Goal: Task Accomplishment & Management: Complete application form

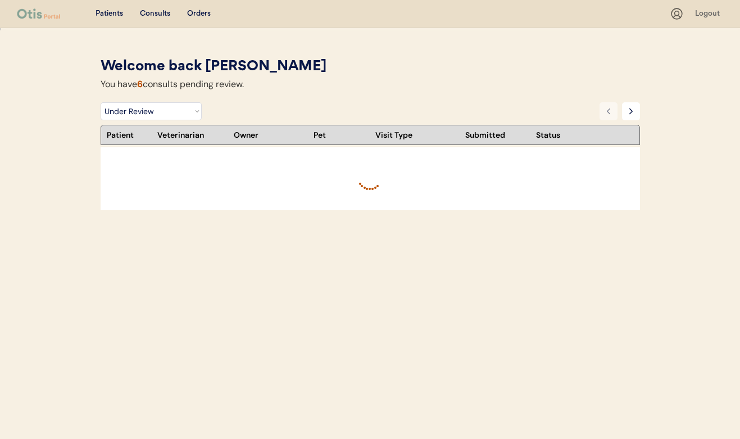
select select ""under_review""
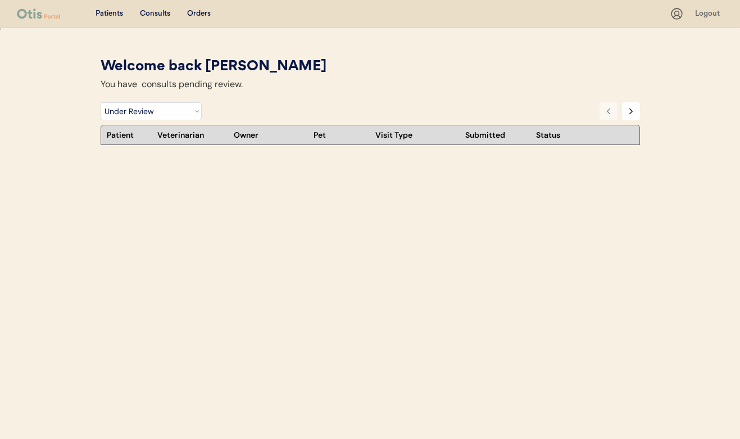
select select ""under_review""
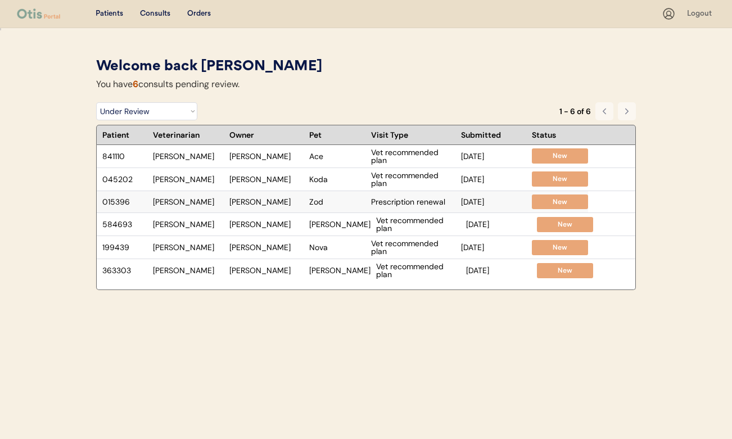
click at [378, 200] on div "Prescription renewal" at bounding box center [413, 202] width 84 height 8
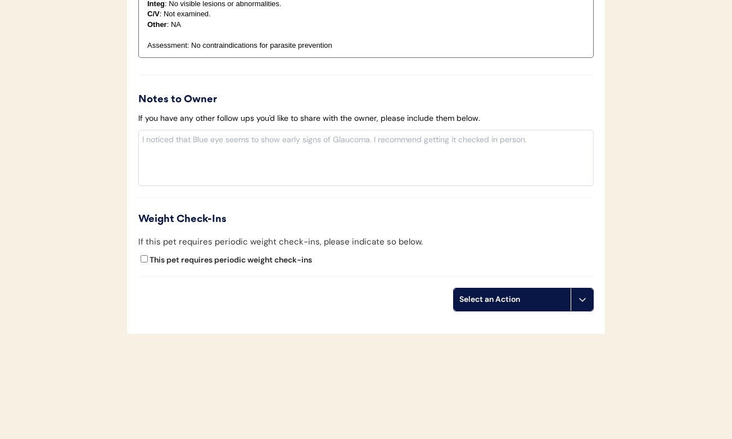
scroll to position [1367, 0]
click at [476, 289] on div "Select an Action" at bounding box center [512, 300] width 117 height 22
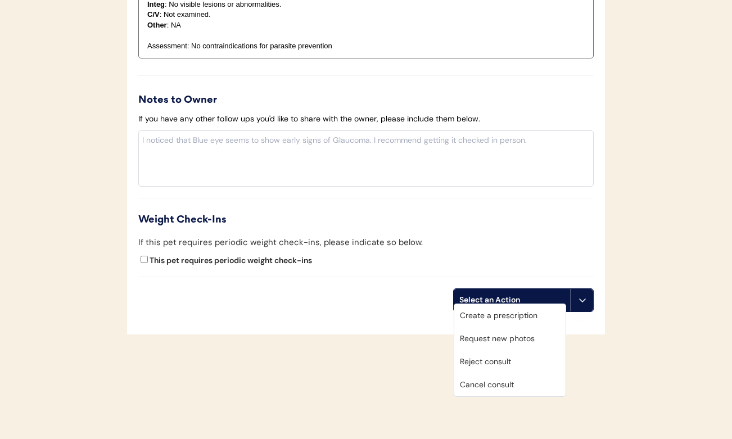
click at [482, 313] on div "Create a prescription" at bounding box center [509, 315] width 111 height 23
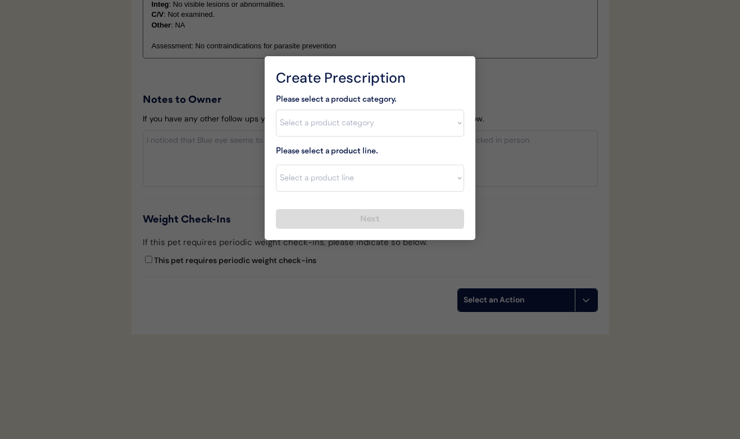
click at [201, 186] on div at bounding box center [370, 219] width 740 height 439
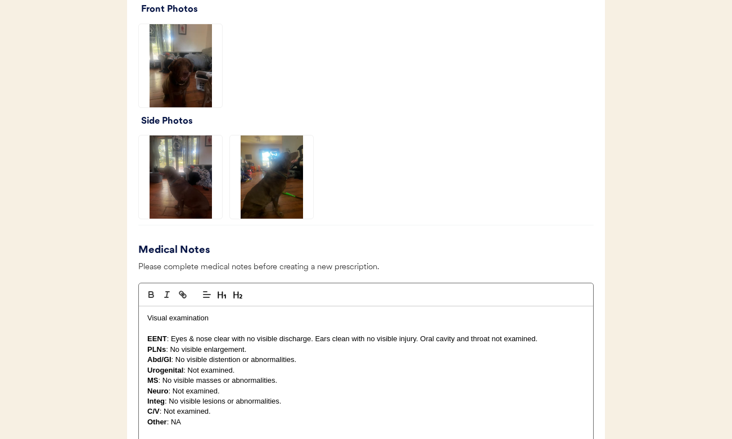
scroll to position [968, 0]
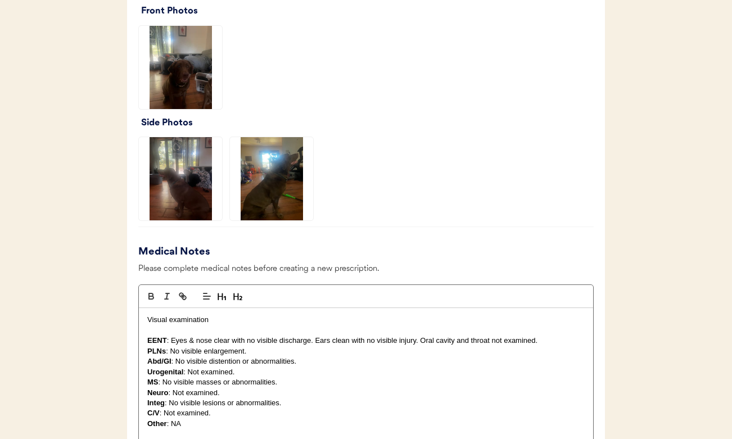
click at [260, 196] on img at bounding box center [271, 178] width 83 height 83
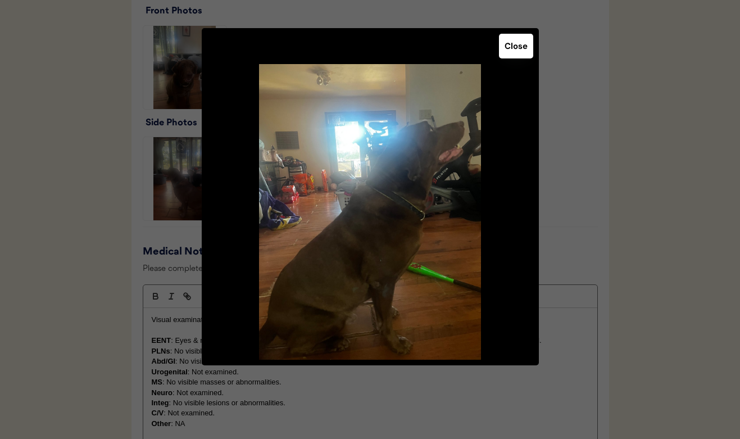
click at [519, 51] on button "Close" at bounding box center [516, 46] width 34 height 25
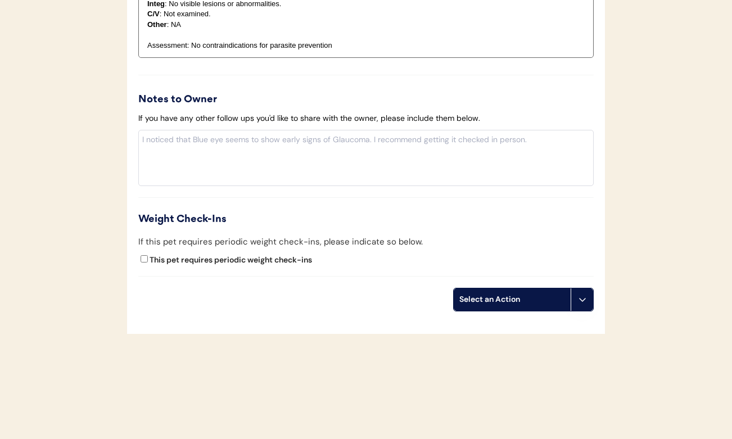
scroll to position [1367, 0]
click at [531, 295] on div "Select an Action" at bounding box center [512, 300] width 106 height 11
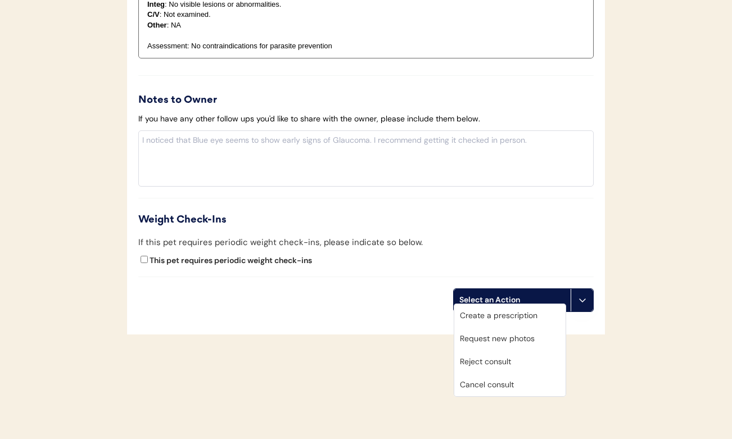
click at [500, 316] on div "Create a prescription" at bounding box center [509, 315] width 111 height 23
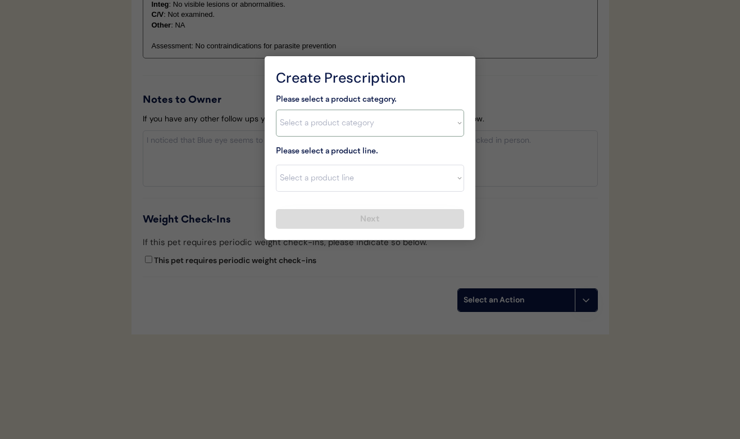
select select ""combo_parasite_prevention""
select select ""Simparica Trio""
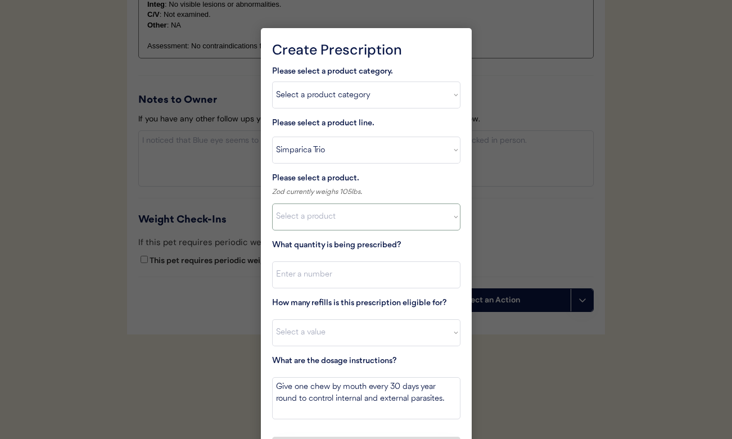
select select ""1348695171700984260__LOOKUP__1704773707524x872135944120049300""
click at [307, 268] on input "input" at bounding box center [366, 274] width 188 height 27
type input "1"
select select "11"
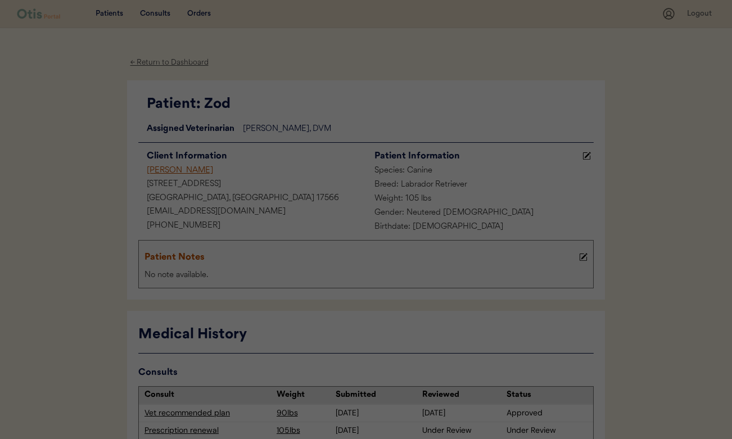
scroll to position [0, 0]
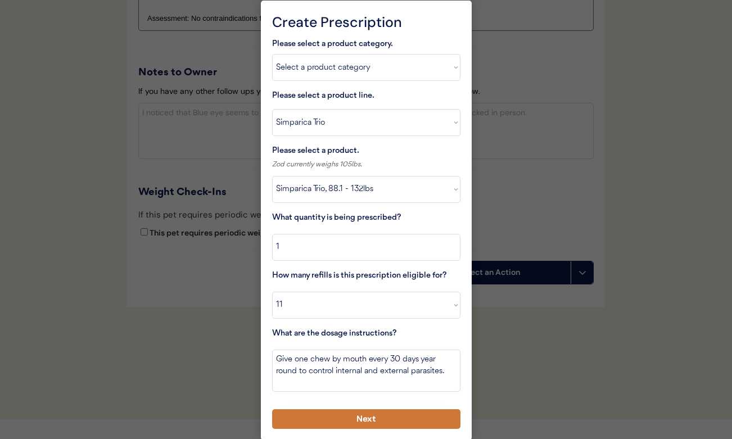
click at [384, 418] on button "Next" at bounding box center [366, 419] width 188 height 20
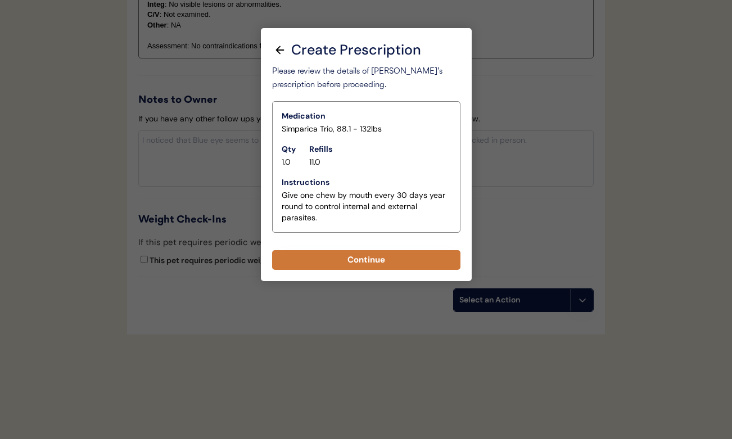
click at [352, 251] on button "Continue" at bounding box center [366, 260] width 188 height 20
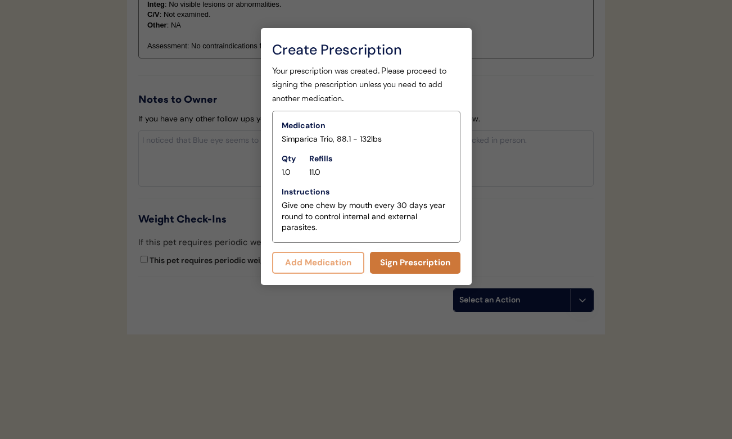
click at [391, 255] on button "Sign Prescription" at bounding box center [415, 263] width 90 height 22
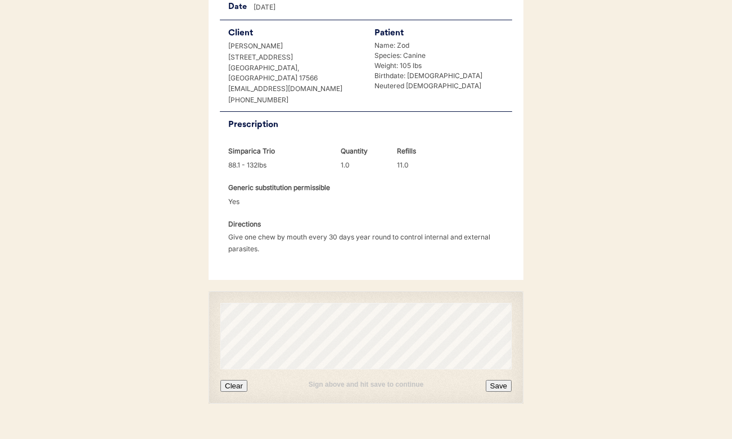
scroll to position [248, 0]
click at [236, 381] on button "Clear" at bounding box center [233, 387] width 27 height 12
click at [493, 381] on button "Save" at bounding box center [499, 387] width 26 height 12
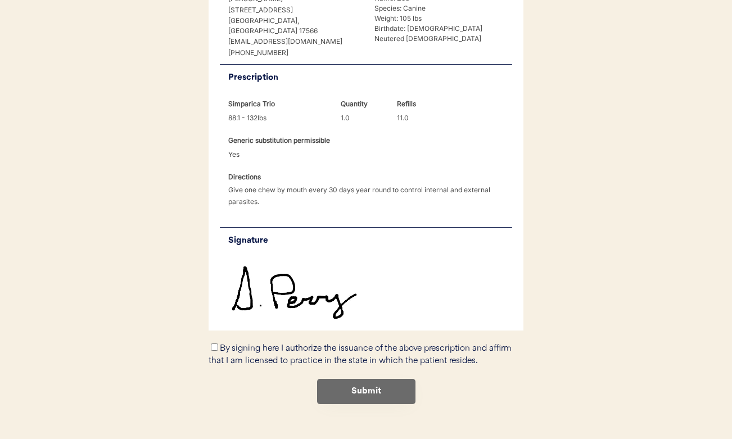
scroll to position [295, 0]
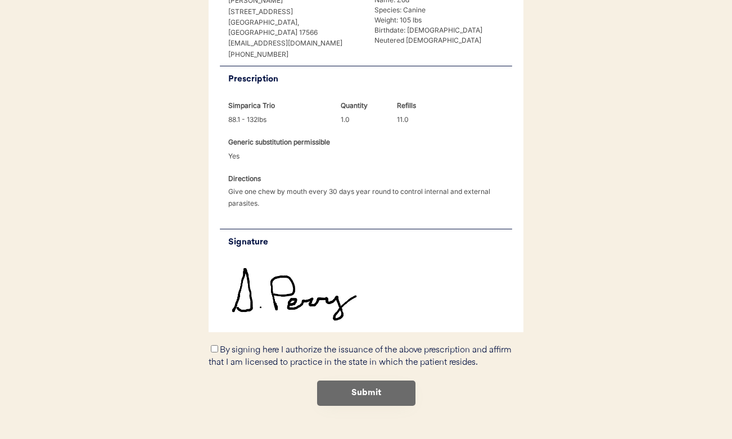
click at [216, 343] on div "By signing here I authorize the issuance of the above prescription and affirm t…" at bounding box center [366, 356] width 315 height 26
click at [213, 345] on input "By signing here I authorize the issuance of the above prescription and affirm t…" at bounding box center [214, 348] width 7 height 7
checkbox input "true"
click at [370, 381] on button "Submit" at bounding box center [366, 393] width 98 height 25
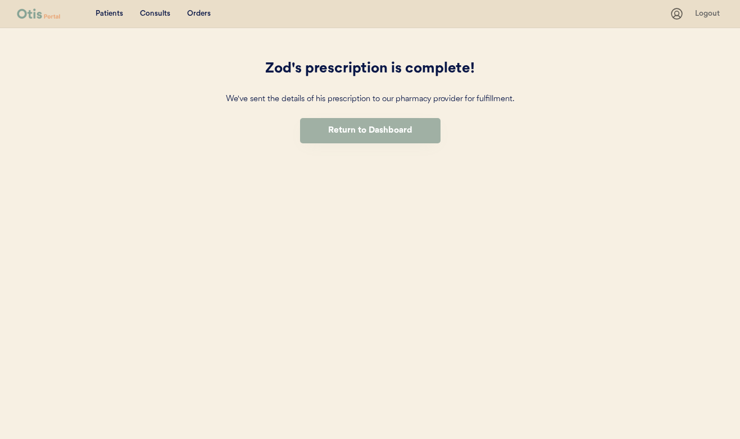
click at [327, 123] on button "Return to Dashboard" at bounding box center [370, 130] width 141 height 25
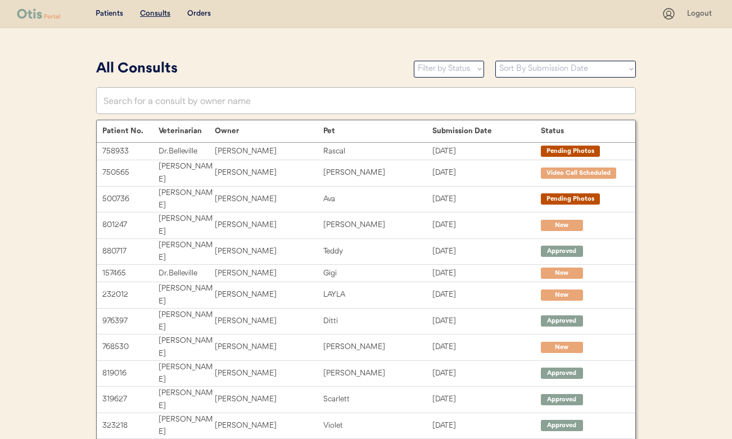
click at [161, 15] on u "Consults" at bounding box center [155, 14] width 30 height 8
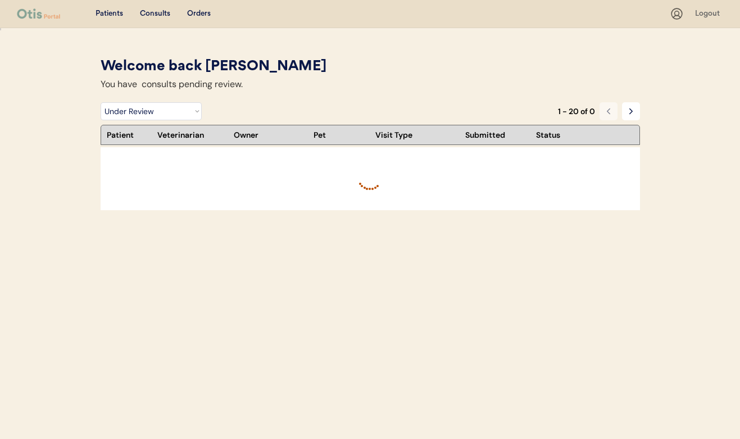
select select ""under_review""
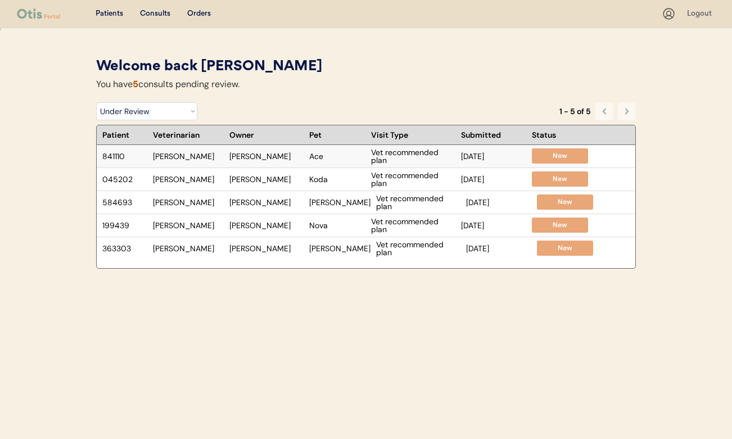
click at [419, 154] on div "Vet recommended plan" at bounding box center [413, 156] width 84 height 16
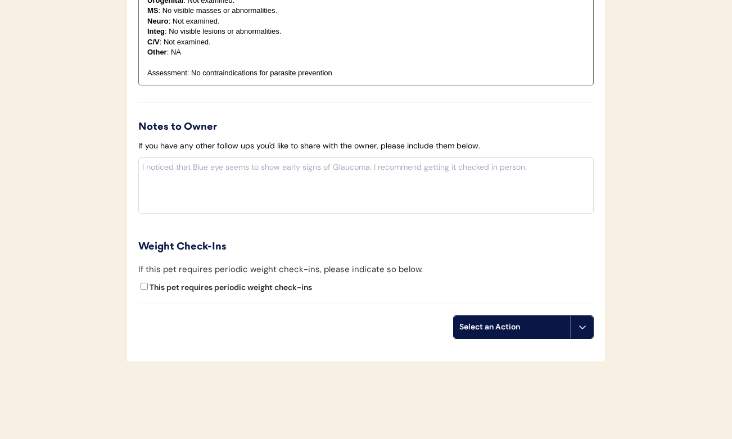
scroll to position [1210, 0]
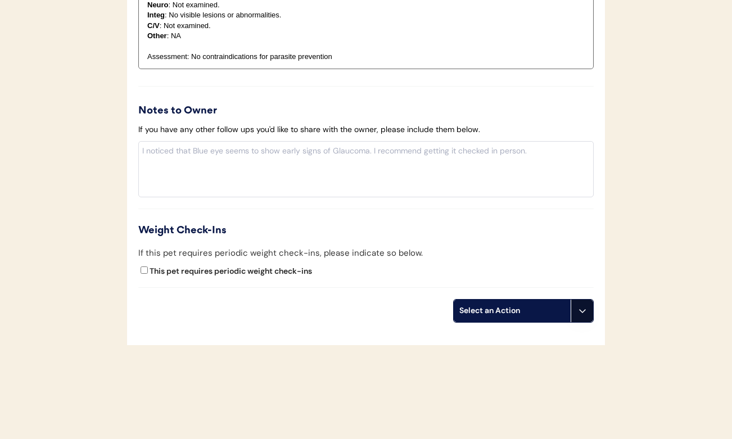
click at [579, 306] on use at bounding box center [582, 310] width 9 height 9
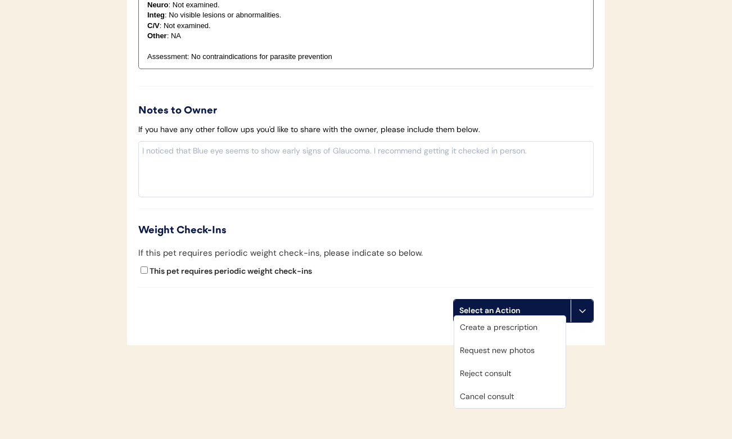
click at [541, 327] on div "Create a prescription" at bounding box center [509, 327] width 111 height 23
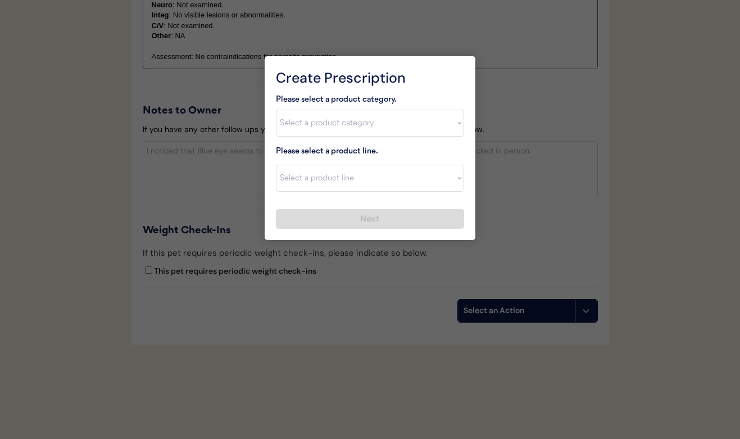
click at [533, 122] on div at bounding box center [370, 219] width 740 height 439
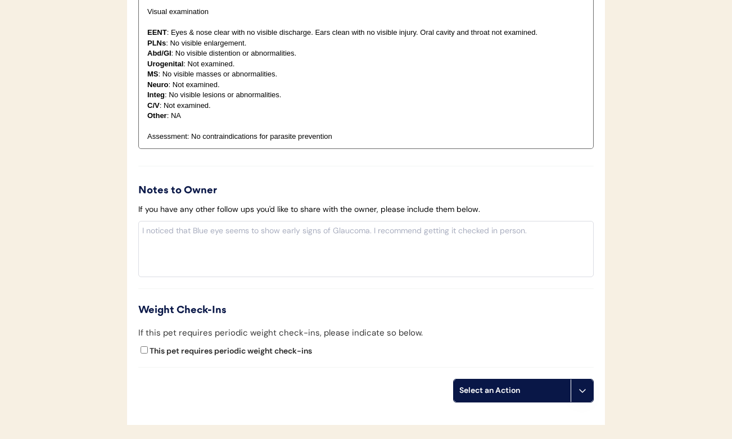
scroll to position [1174, 0]
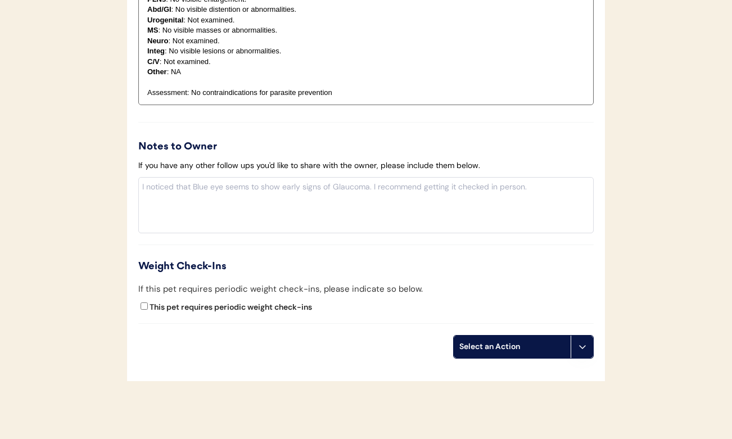
click at [576, 338] on button at bounding box center [581, 347] width 22 height 22
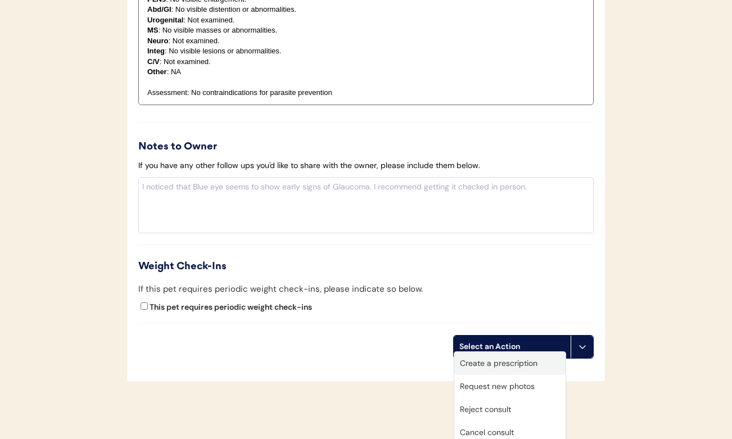
click at [546, 360] on div "Create a prescription" at bounding box center [509, 363] width 111 height 23
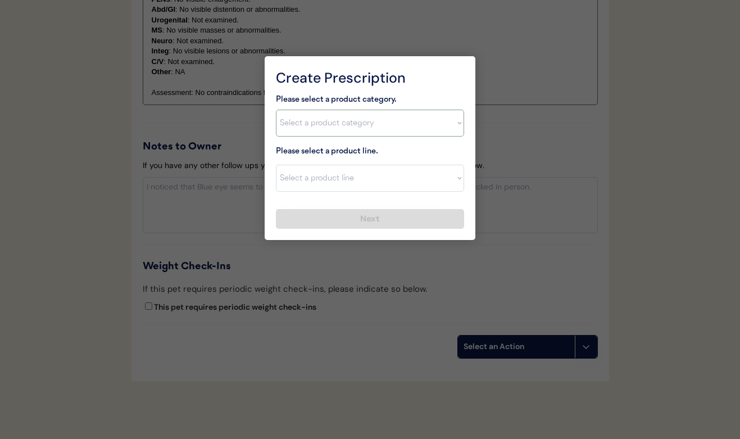
select select ""combo_parasite_prevention""
select select ""Simparica Trio""
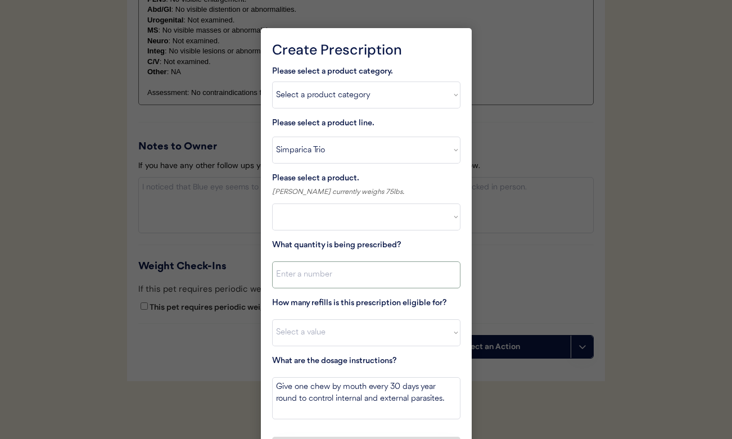
select select ""PLACEHOLDER_1427118222253""
click at [328, 280] on input "input" at bounding box center [366, 274] width 188 height 27
type input "1"
select select ""1348695171700984260__LOOKUP__1704773707524x987977572973748600""
select select "11"
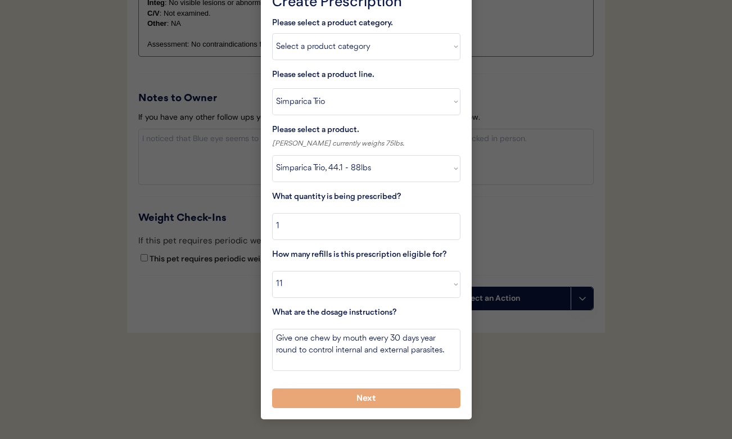
scroll to position [1222, 0]
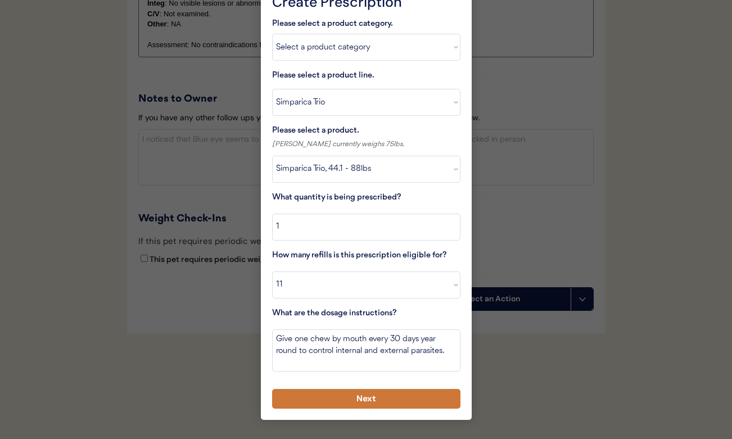
click at [331, 396] on button "Next" at bounding box center [366, 399] width 188 height 20
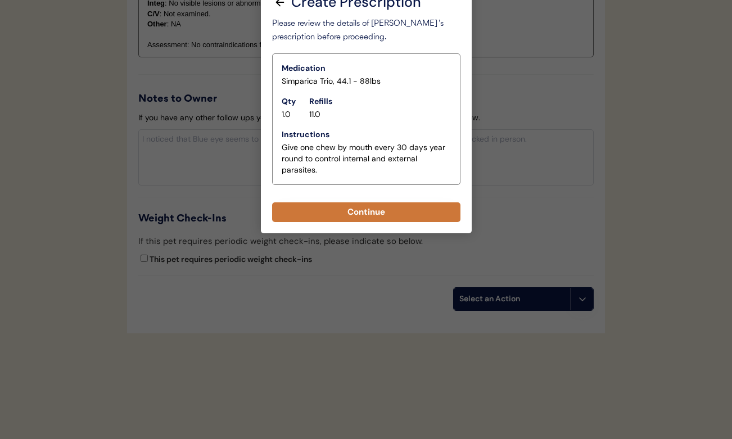
click at [344, 216] on button "Continue" at bounding box center [366, 212] width 188 height 20
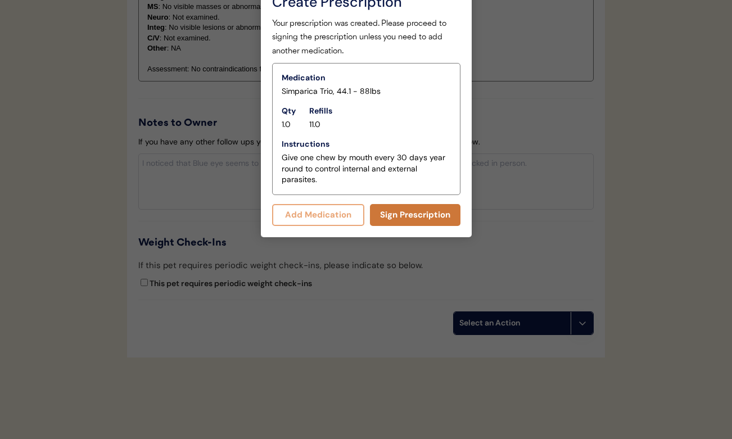
click at [378, 217] on button "Sign Prescription" at bounding box center [415, 215] width 90 height 22
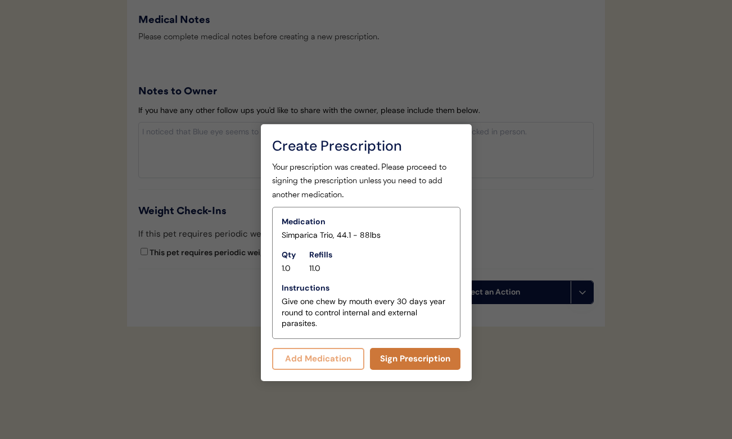
scroll to position [1074, 0]
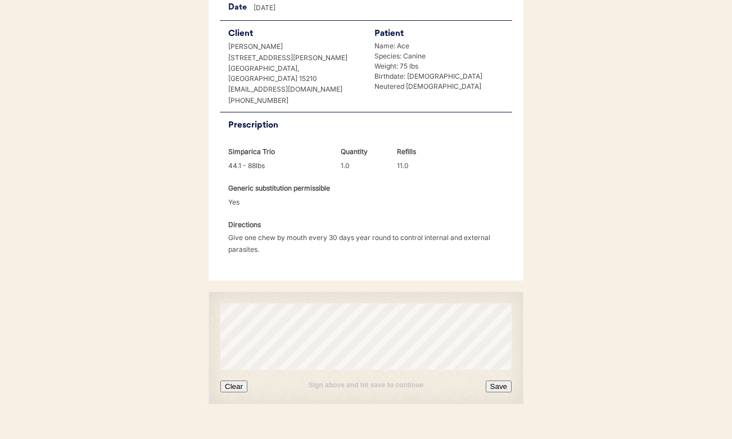
scroll to position [248, 0]
click at [236, 381] on button "Clear" at bounding box center [233, 387] width 27 height 12
click at [496, 381] on button "Save" at bounding box center [499, 387] width 26 height 12
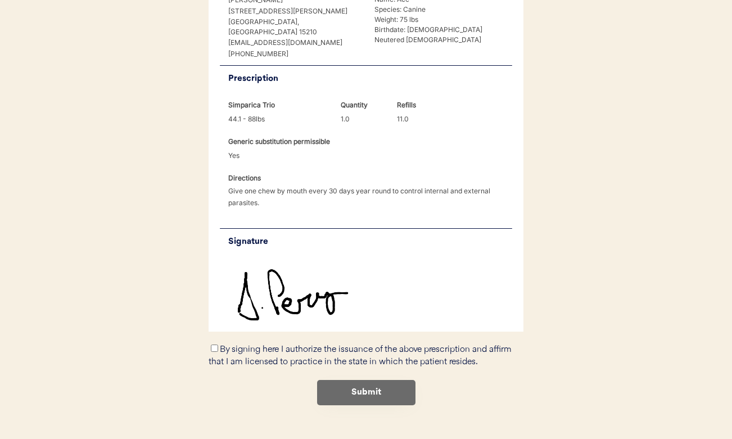
scroll to position [295, 0]
click at [215, 345] on input "By signing here I authorize the issuance of the above prescription and affirm t…" at bounding box center [214, 348] width 7 height 7
checkbox input "true"
click at [344, 381] on button "Submit" at bounding box center [366, 393] width 98 height 25
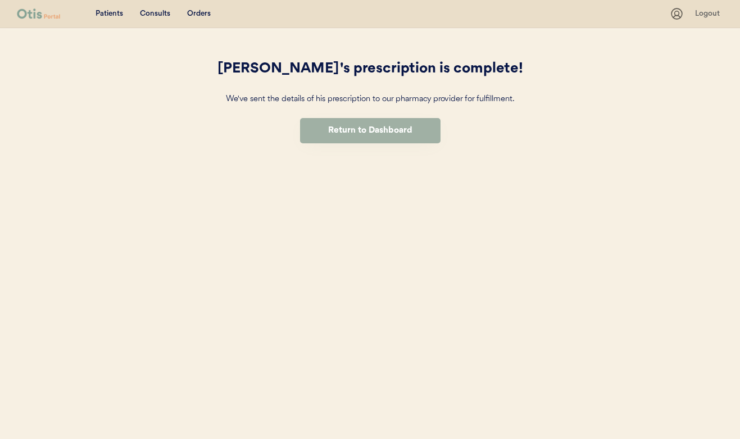
click at [376, 133] on button "Return to Dashboard" at bounding box center [370, 130] width 141 height 25
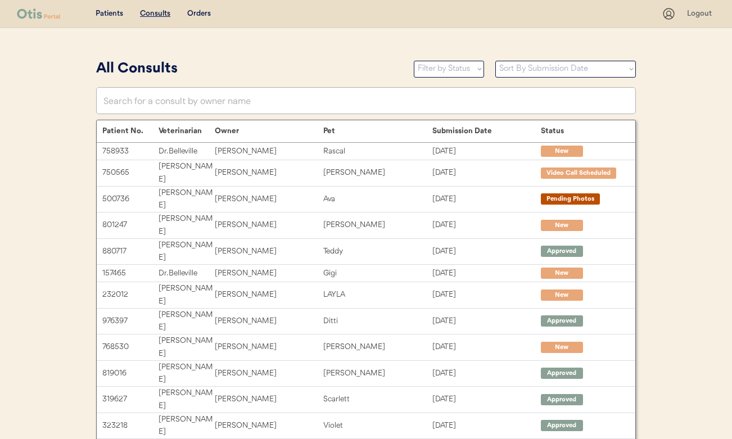
click at [155, 6] on div "Patients Consults Orders Logout" at bounding box center [366, 14] width 732 height 28
click at [155, 11] on u "Consults" at bounding box center [155, 14] width 30 height 8
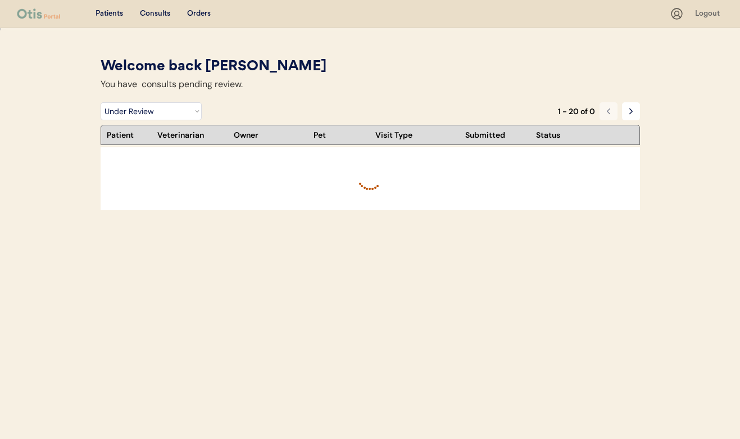
select select ""under_review""
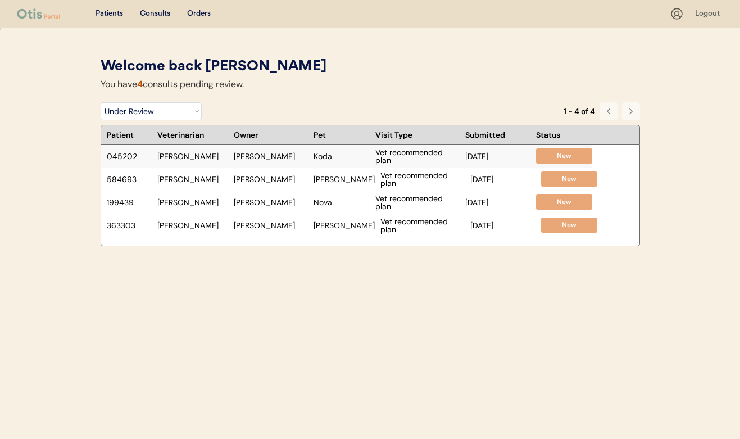
click at [464, 159] on div "045202 Dr. Perry Wendy Smith Koda Vet recommended plan Sep 8, 2025 New" at bounding box center [346, 156] width 491 height 22
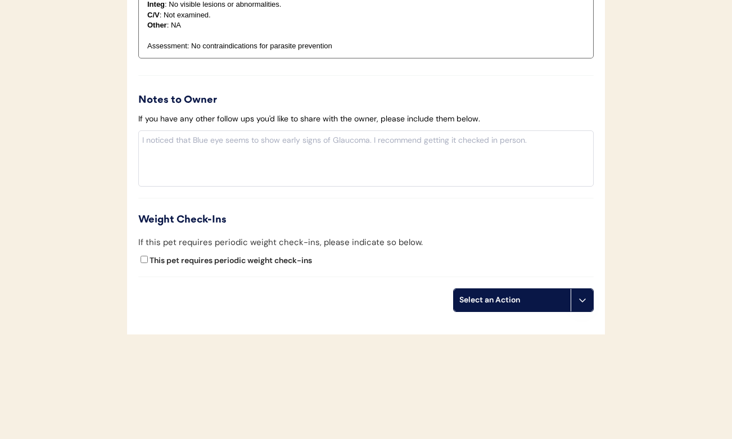
scroll to position [1178, 0]
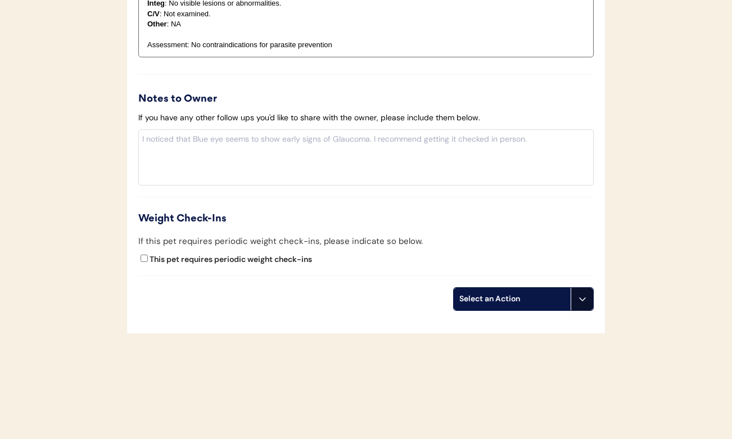
click at [583, 296] on icon at bounding box center [582, 299] width 9 height 9
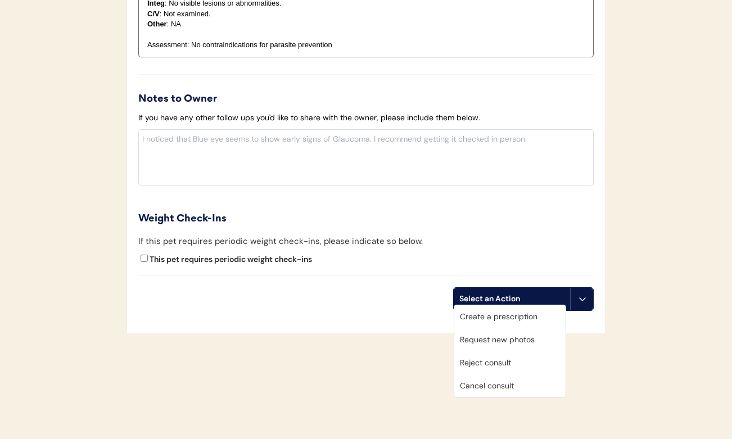
click at [523, 314] on div "Create a prescription" at bounding box center [509, 316] width 111 height 23
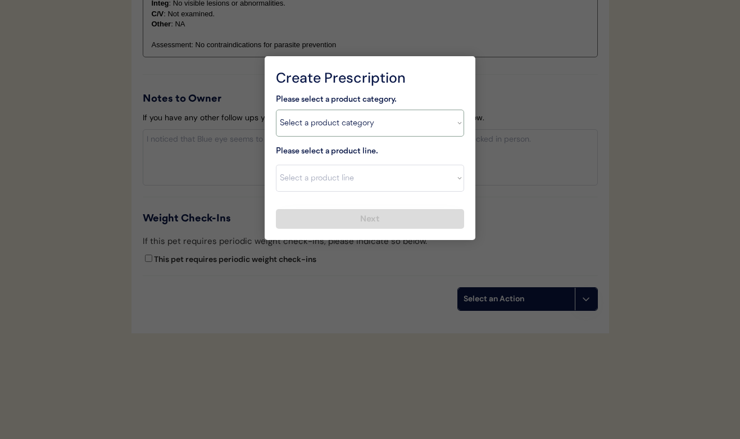
select select ""flea___tick""
select select ""NexGard""
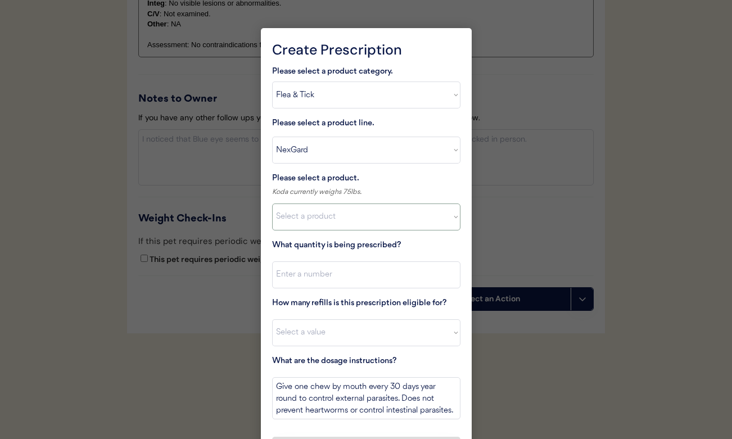
select select ""1348695171700984260__LOOKUP__1670802184069x769842999752052000""
click at [329, 278] on input "input" at bounding box center [366, 274] width 188 height 27
type input "1"
select select "11"
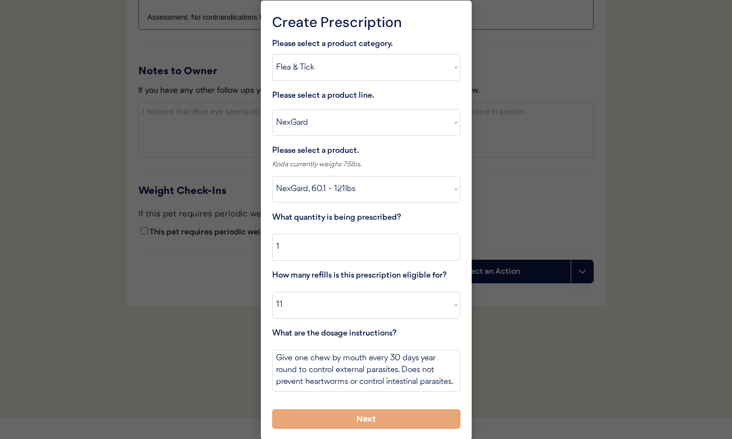
click at [388, 421] on button "Next" at bounding box center [366, 419] width 188 height 20
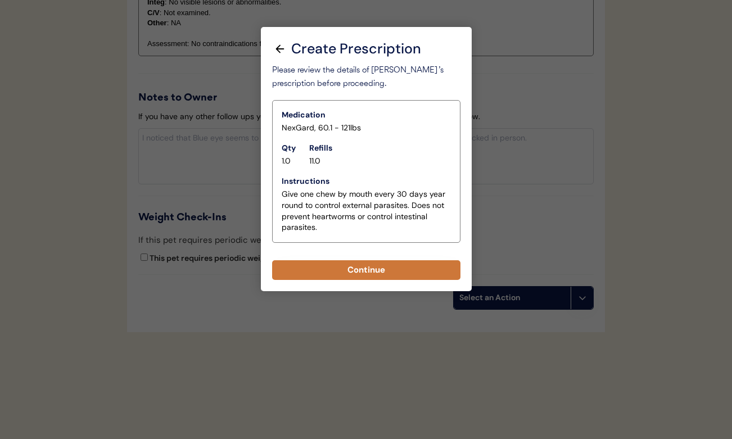
click at [341, 272] on button "Continue" at bounding box center [366, 270] width 188 height 20
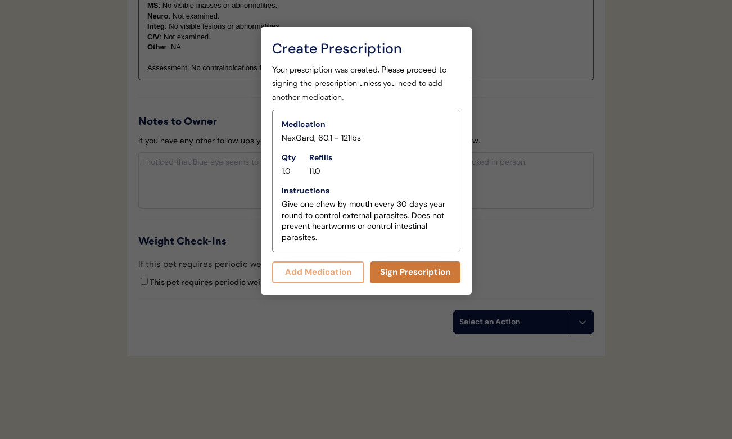
click at [389, 271] on button "Sign Prescription" at bounding box center [415, 272] width 90 height 22
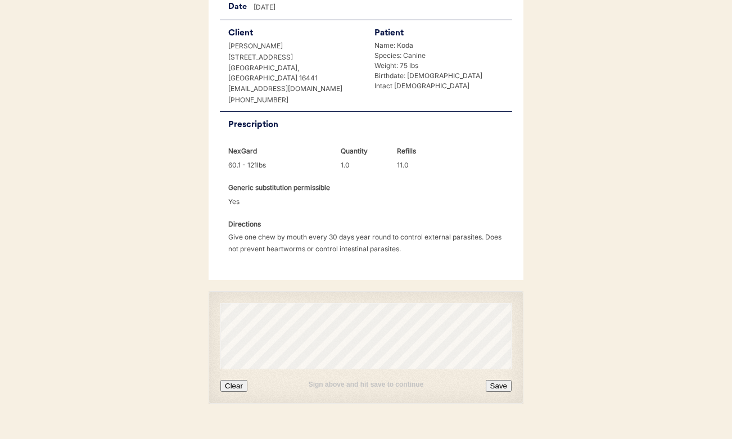
scroll to position [248, 0]
click at [236, 381] on button "Clear" at bounding box center [233, 387] width 27 height 12
click at [502, 381] on button "Save" at bounding box center [499, 387] width 26 height 12
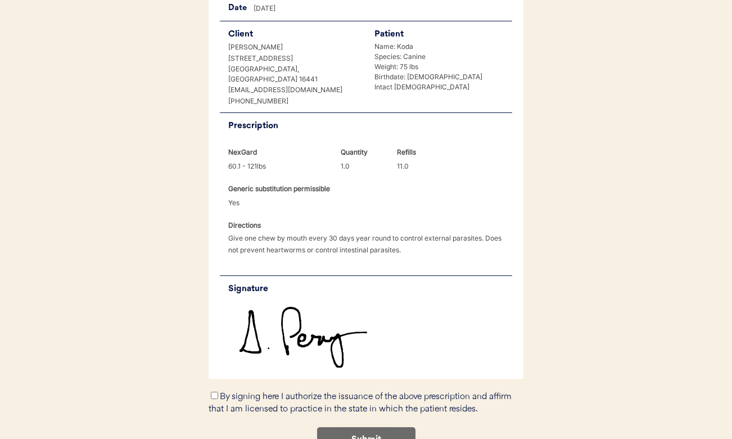
click at [213, 392] on input "By signing here I authorize the issuance of the above prescription and affirm t…" at bounding box center [214, 395] width 7 height 7
checkbox input "true"
click at [364, 427] on button "Submit" at bounding box center [366, 439] width 98 height 25
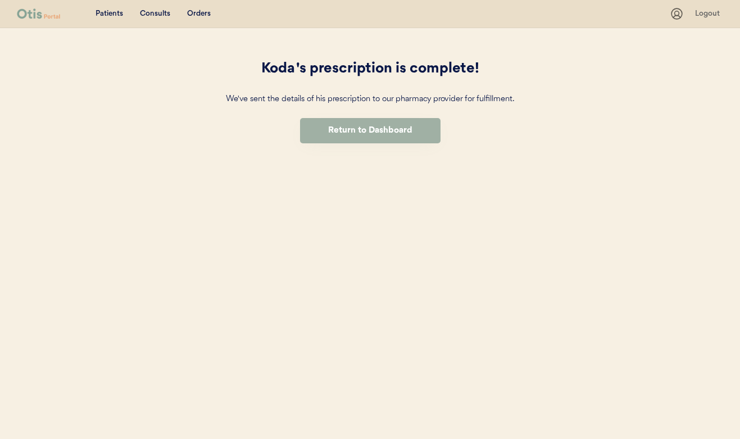
click at [319, 129] on button "Return to Dashboard" at bounding box center [370, 130] width 141 height 25
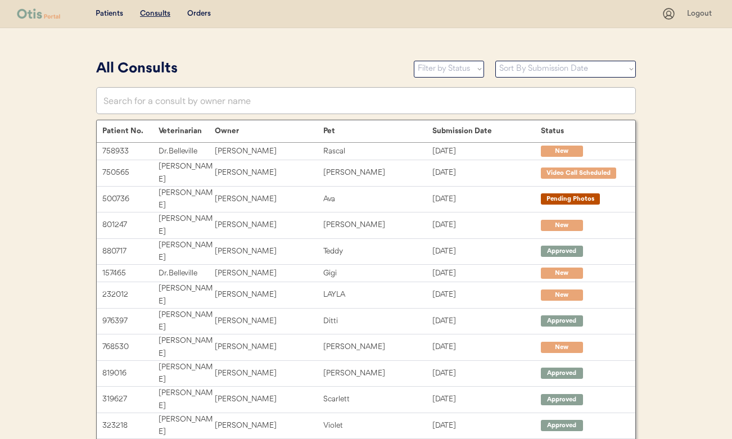
click at [193, 13] on div "Orders" at bounding box center [199, 13] width 24 height 11
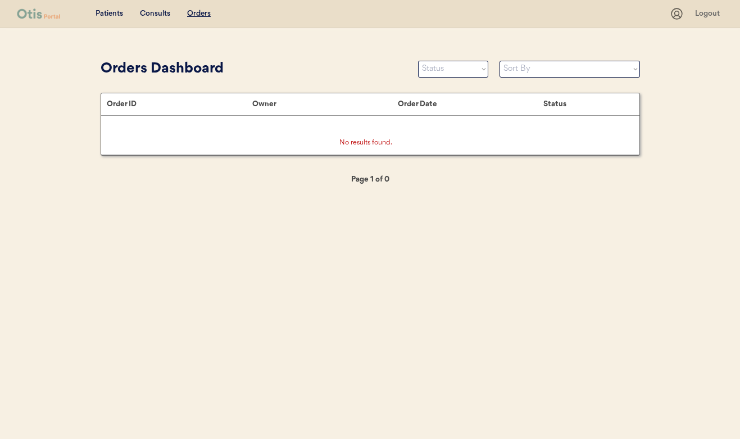
click at [161, 11] on div "Consults" at bounding box center [155, 13] width 30 height 11
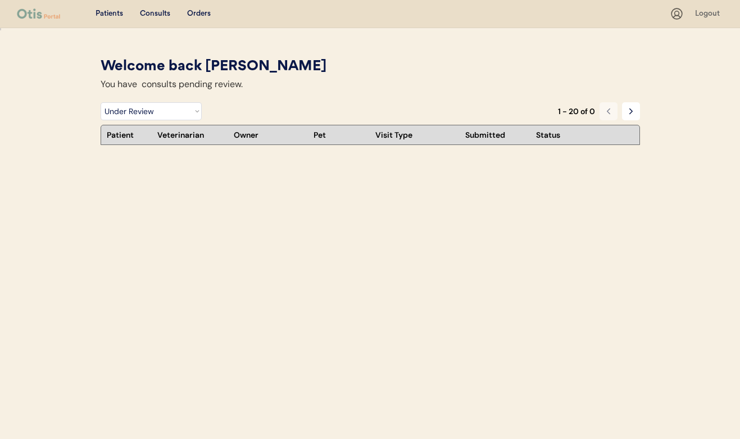
select select ""under_review""
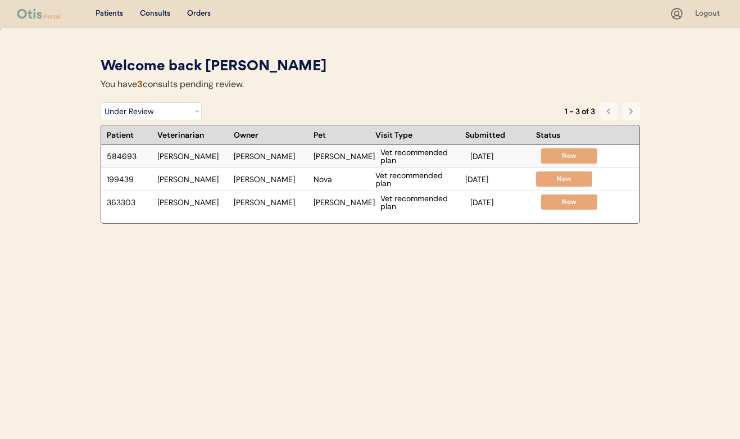
click at [352, 160] on div "584693 Dr. Perry Kevin Brown Sam Vet recommended plan Sep 8, 2025 New" at bounding box center [349, 156] width 496 height 22
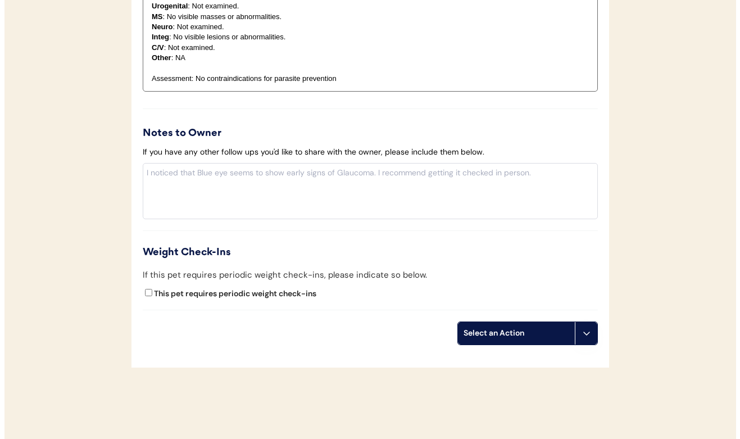
scroll to position [1257, 0]
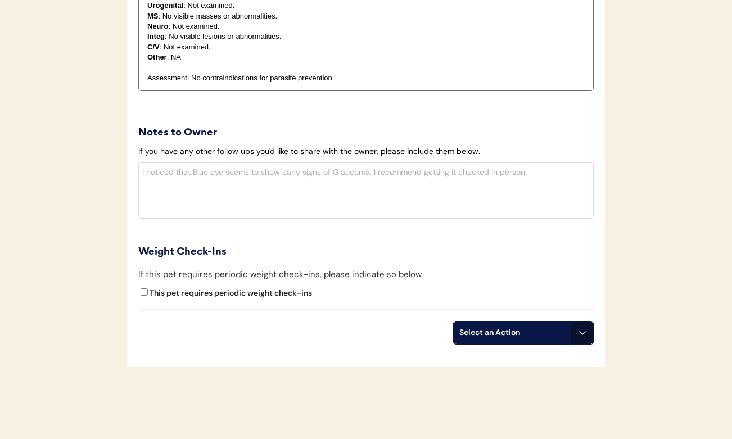
click at [586, 322] on button at bounding box center [581, 333] width 22 height 22
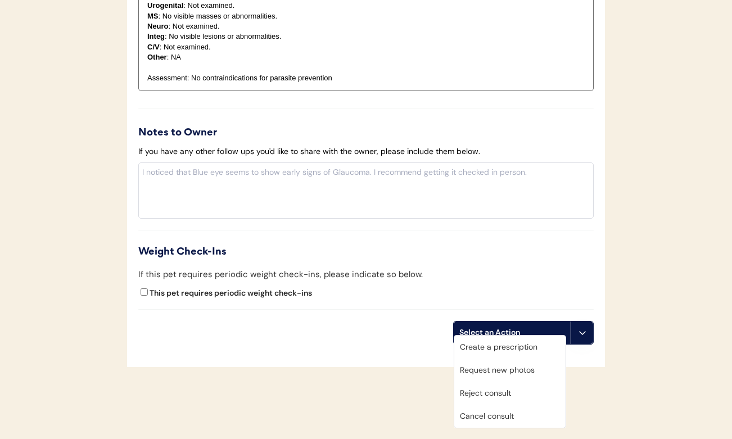
click at [531, 366] on div "Request new photos" at bounding box center [509, 370] width 111 height 23
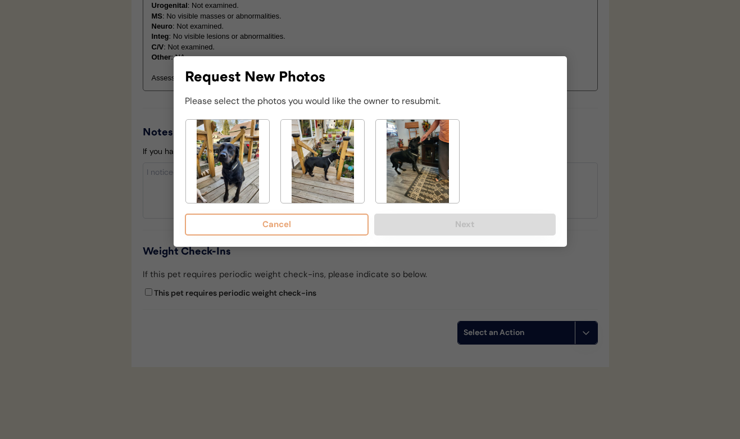
click at [409, 174] on img at bounding box center [417, 161] width 83 height 83
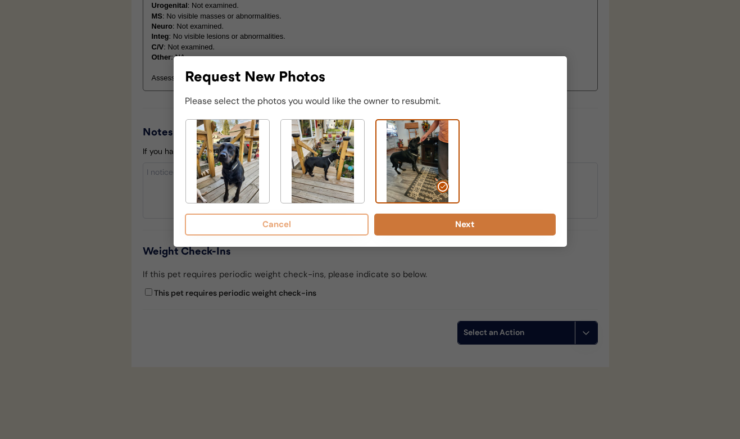
click at [411, 214] on button "Next" at bounding box center [465, 225] width 182 height 22
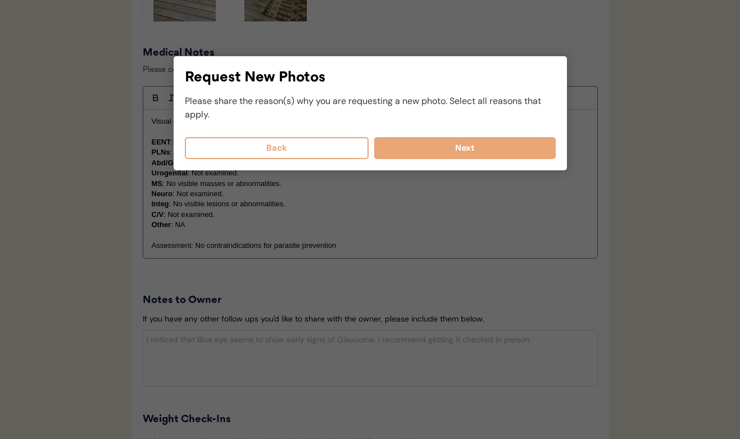
scroll to position [1064, 0]
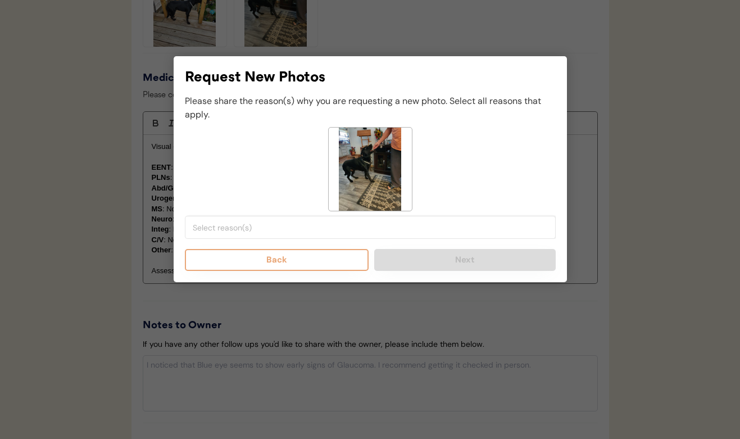
click at [264, 267] on button "Back" at bounding box center [277, 260] width 184 height 22
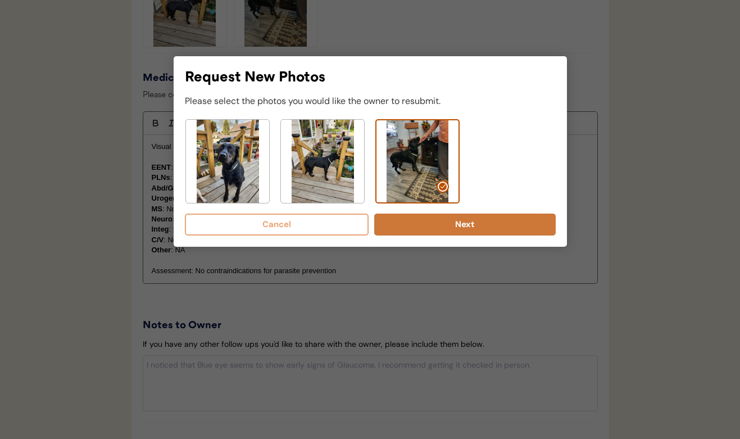
click at [419, 216] on button "Next" at bounding box center [465, 225] width 182 height 22
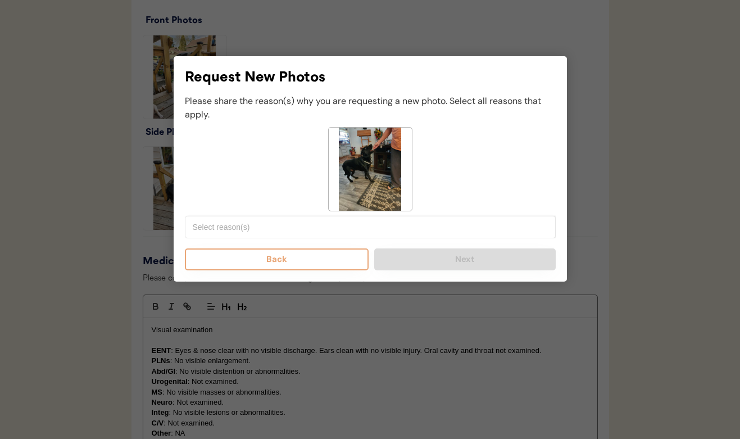
scroll to position [871, 0]
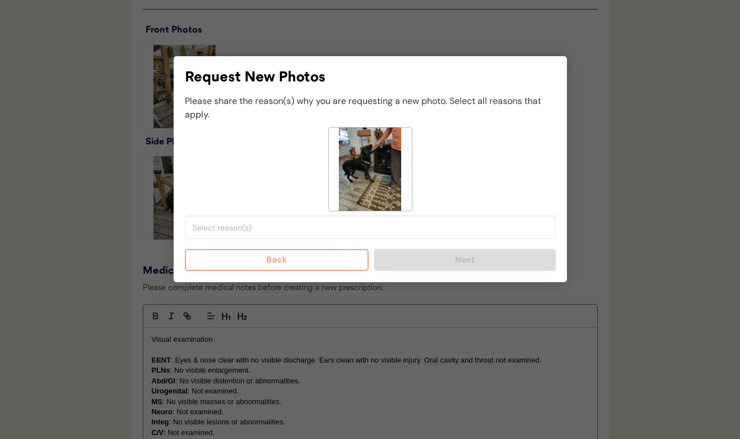
click at [313, 231] on input "search" at bounding box center [373, 228] width 361 height 10
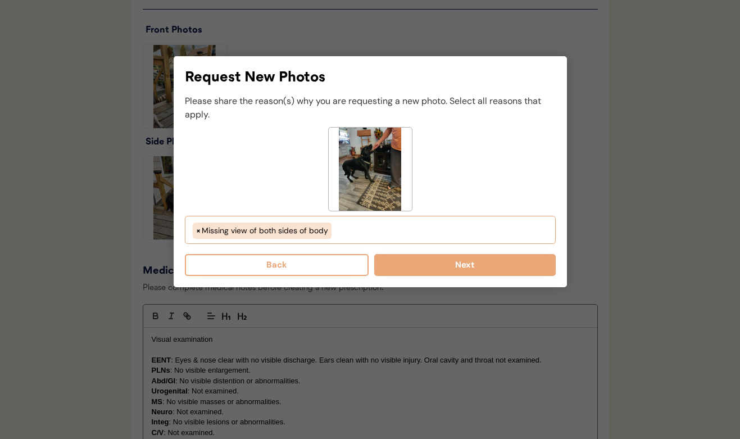
scroll to position [63, 0]
select select "missing_both_sides_of_face"
click at [428, 265] on button "Next" at bounding box center [465, 265] width 182 height 22
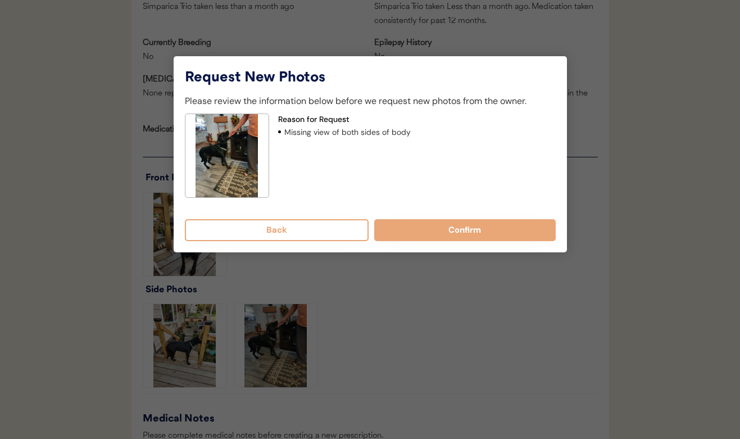
scroll to position [719, 0]
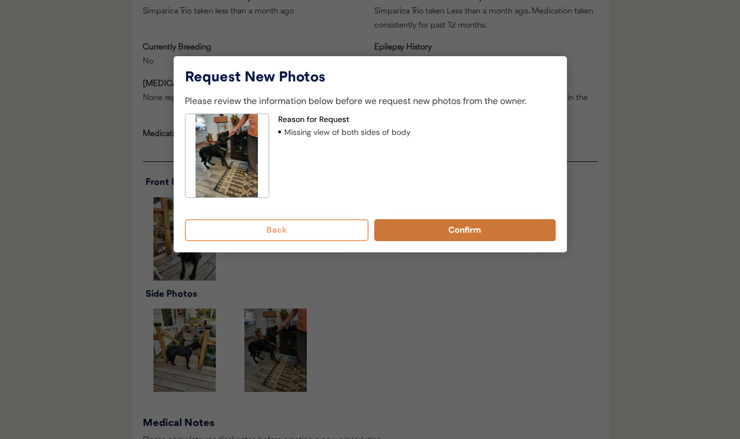
click at [415, 237] on button "Confirm" at bounding box center [465, 230] width 182 height 22
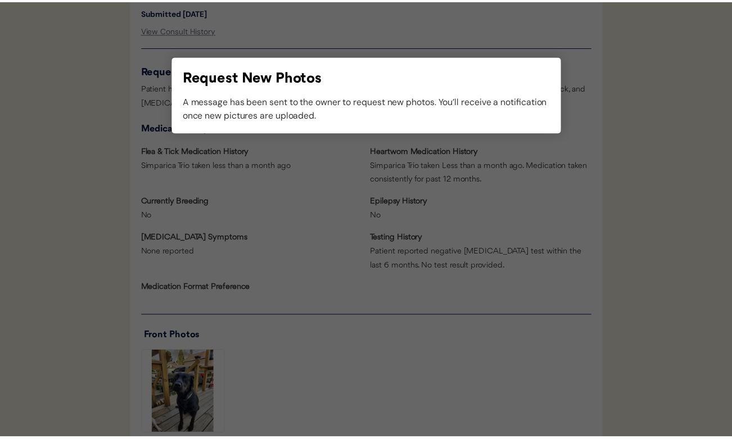
scroll to position [532, 0]
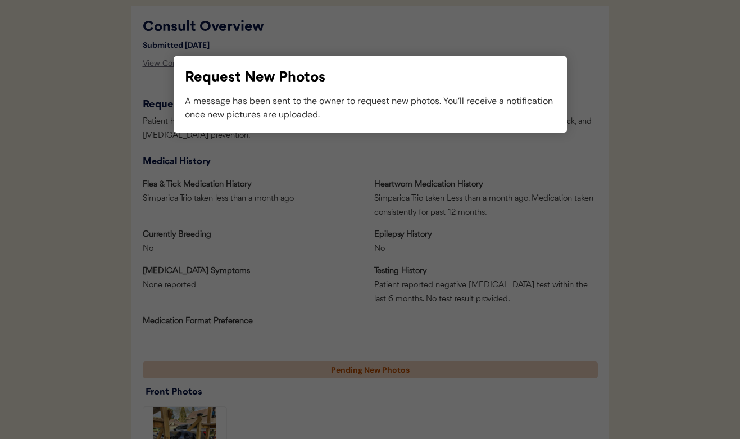
click at [381, 171] on div at bounding box center [370, 219] width 740 height 439
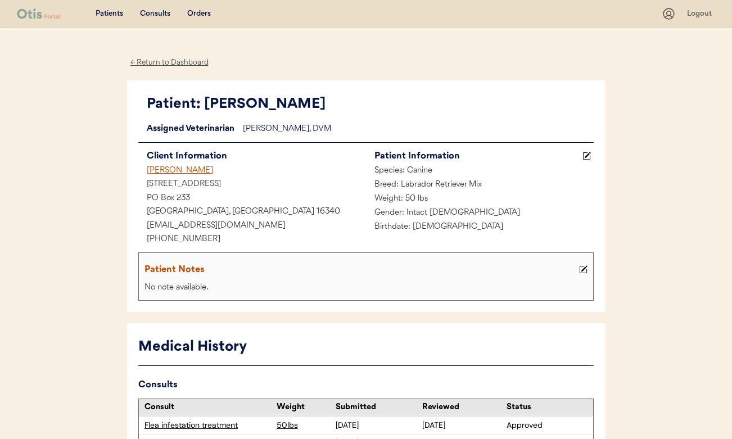
click at [189, 24] on div "Patients Consults Orders Logout" at bounding box center [366, 14] width 732 height 28
click at [189, 20] on div "Patients Consults Orders" at bounding box center [339, 14] width 645 height 14
click at [191, 16] on div "Orders" at bounding box center [199, 13] width 24 height 11
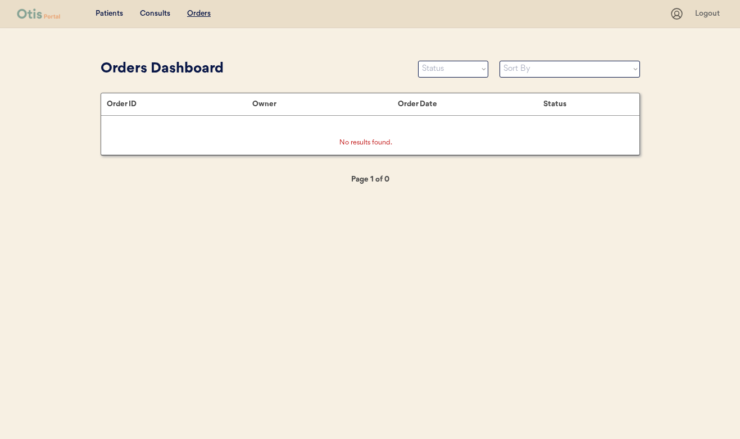
click at [154, 9] on div "Consults" at bounding box center [155, 13] width 30 height 11
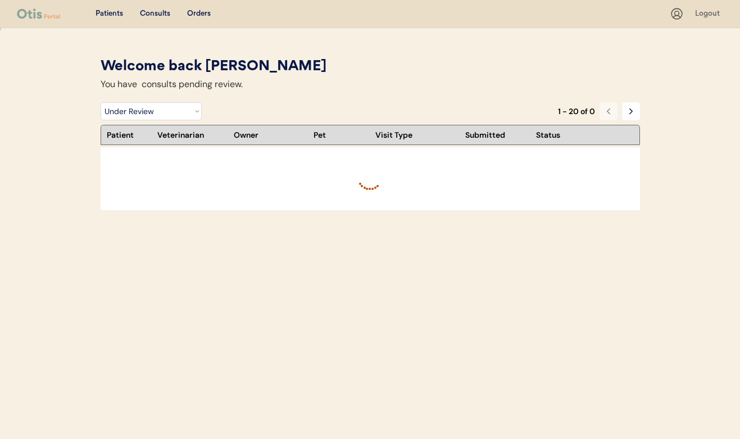
select select ""under_review""
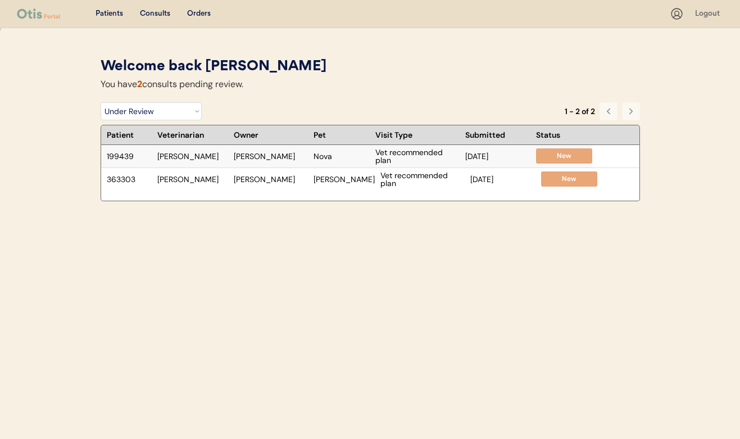
click at [485, 157] on div "[DATE]" at bounding box center [497, 156] width 65 height 8
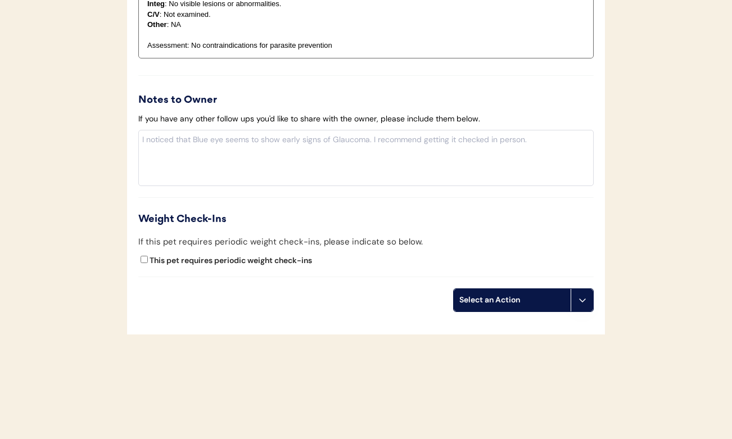
scroll to position [1275, 0]
click at [480, 289] on div "Select an Action" at bounding box center [512, 300] width 117 height 22
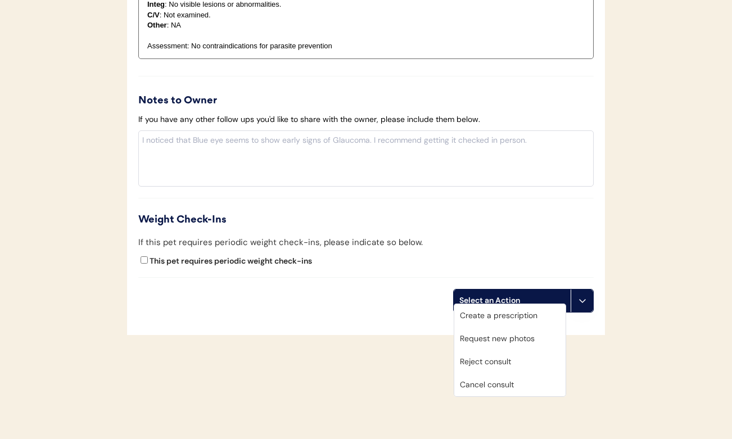
click at [476, 307] on div "Create a prescription" at bounding box center [509, 315] width 111 height 23
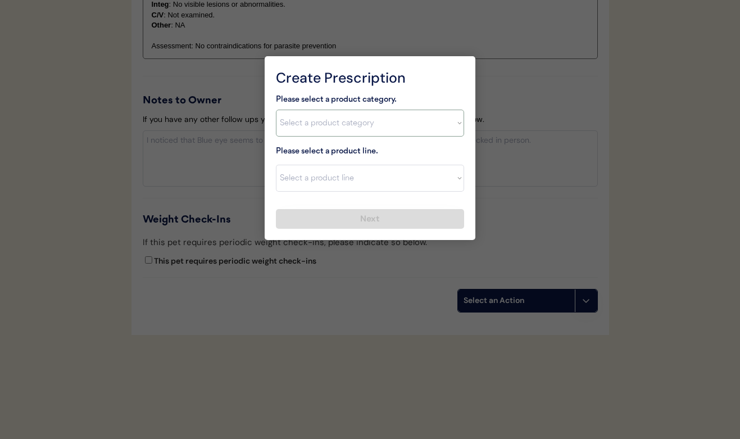
select select ""combo_[MEDICAL_DATA]_prevention""
select select ""Simparica Trio""
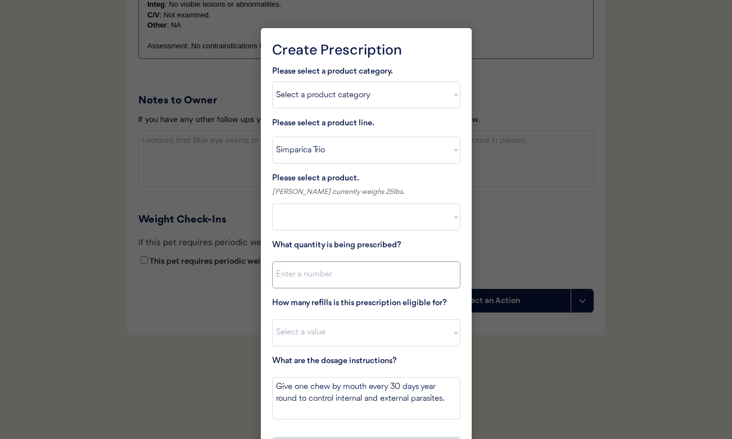
select select ""PLACEHOLDER_1427118222253""
click at [327, 274] on input "input" at bounding box center [366, 274] width 188 height 27
type input "1"
select select "11"
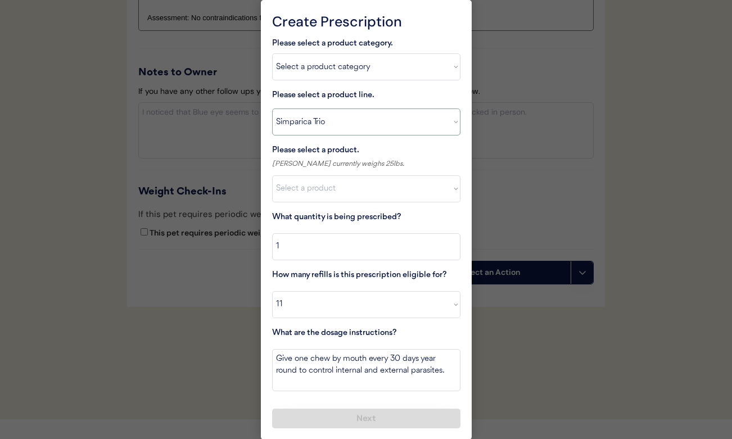
scroll to position [1303, 0]
select select ""1348695171700984260__LOOKUP__1704773707524x107284382987270270""
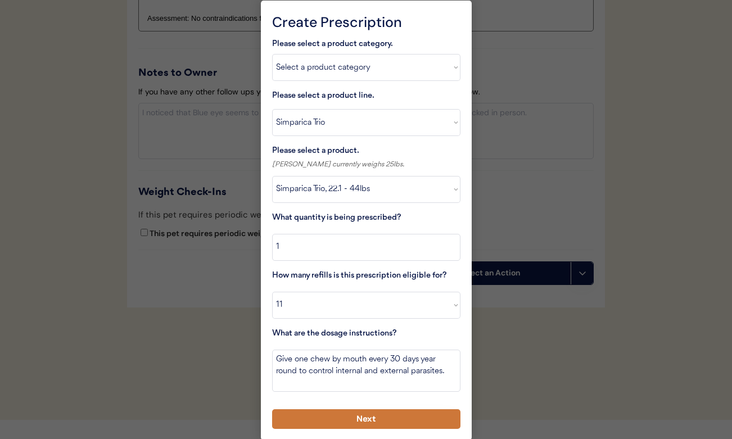
click at [365, 419] on button "Next" at bounding box center [366, 419] width 188 height 20
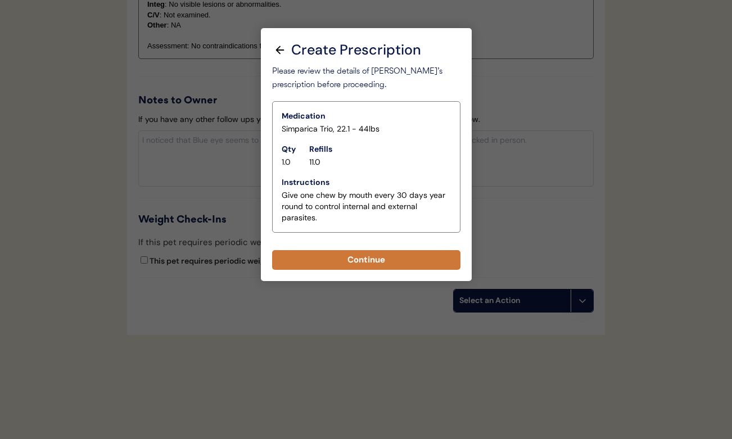
click at [327, 252] on button "Continue" at bounding box center [366, 260] width 188 height 20
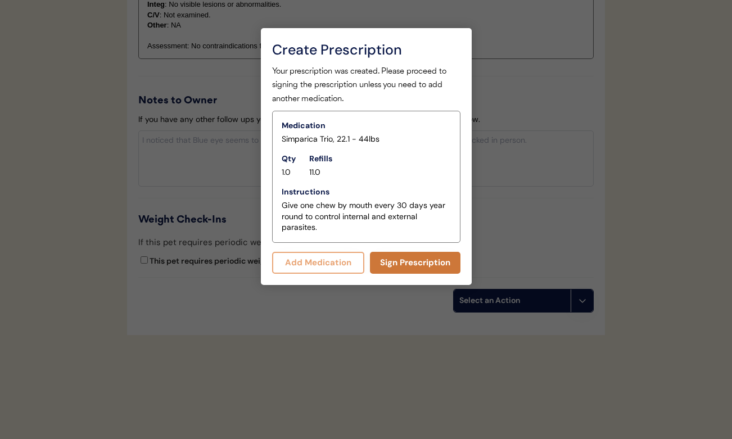
click at [416, 266] on button "Sign Prescription" at bounding box center [415, 263] width 90 height 22
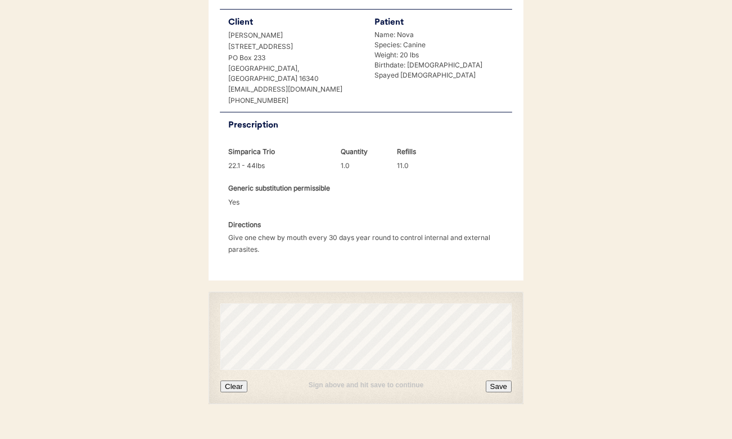
scroll to position [259, 0]
click at [237, 381] on button "Clear" at bounding box center [233, 387] width 27 height 12
click at [497, 381] on button "Save" at bounding box center [499, 387] width 26 height 12
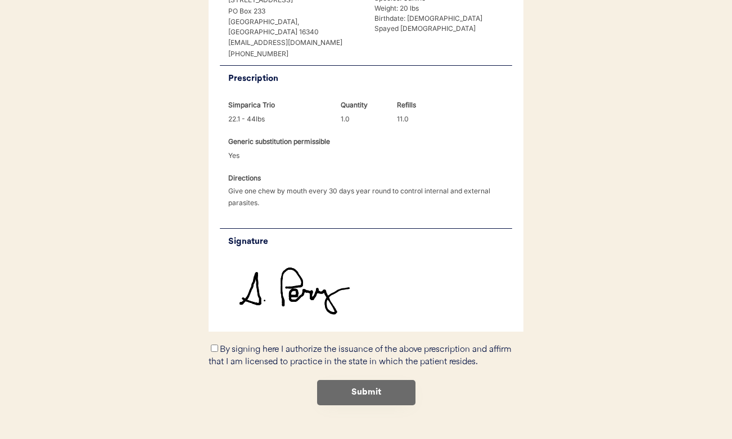
scroll to position [306, 0]
click at [217, 343] on div "By signing here I authorize the issuance of the above prescription and affirm t…" at bounding box center [366, 356] width 315 height 26
click at [211, 345] on input "By signing here I authorize the issuance of the above prescription and affirm t…" at bounding box center [214, 348] width 7 height 7
checkbox input "true"
click at [350, 381] on button "Submit" at bounding box center [366, 393] width 98 height 25
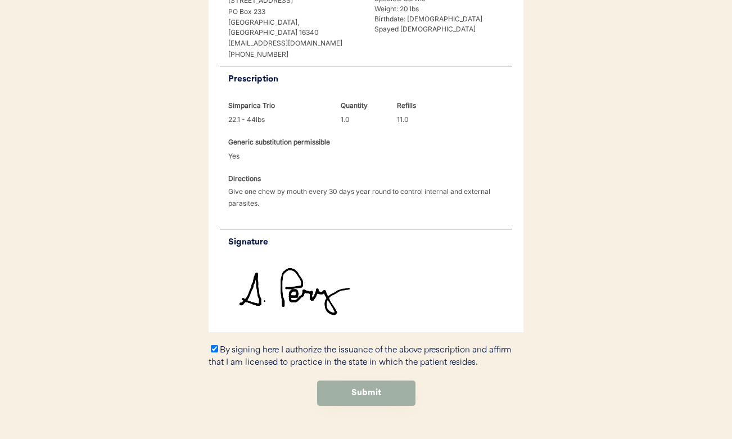
click at [377, 381] on button "Submit" at bounding box center [366, 393] width 98 height 25
click at [357, 381] on button "Submit" at bounding box center [366, 393] width 98 height 25
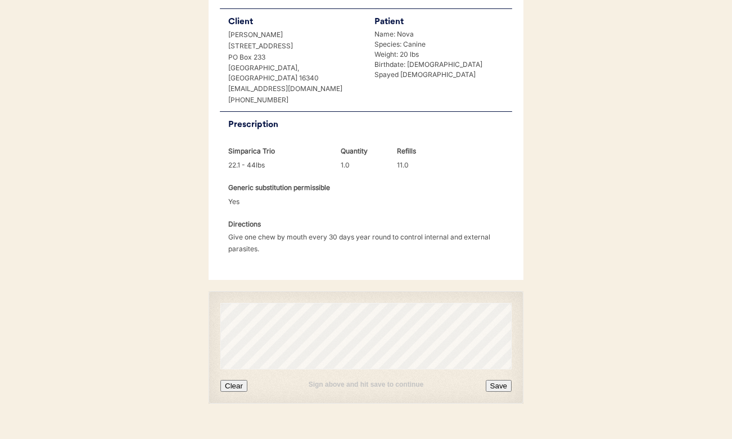
scroll to position [259, 0]
click at [231, 370] on div "Sign above and hit save to continue Clear Save" at bounding box center [365, 381] width 291 height 22
click at [231, 381] on button "Clear" at bounding box center [233, 387] width 27 height 12
click at [234, 381] on button "Clear" at bounding box center [233, 387] width 27 height 12
click at [495, 381] on button "Save" at bounding box center [499, 387] width 26 height 12
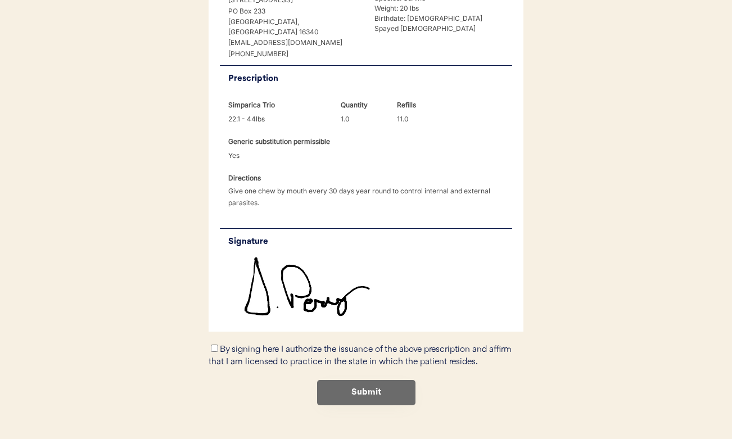
scroll to position [306, 0]
click at [213, 345] on input "By signing here I authorize the issuance of the above prescription and affirm t…" at bounding box center [214, 348] width 7 height 7
checkbox input "true"
click at [337, 381] on button "Submit" at bounding box center [366, 393] width 98 height 25
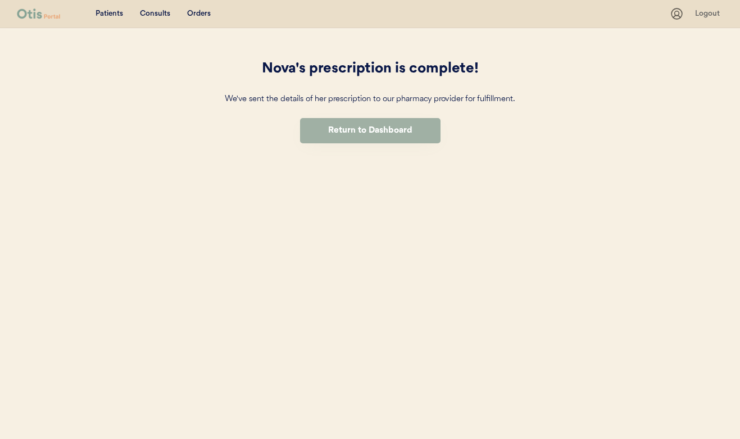
click at [356, 123] on button "Return to Dashboard" at bounding box center [370, 130] width 141 height 25
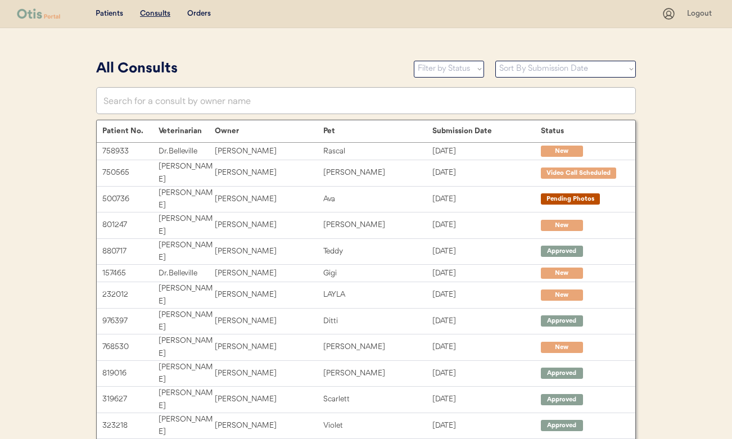
click at [198, 13] on div "Orders" at bounding box center [199, 13] width 24 height 11
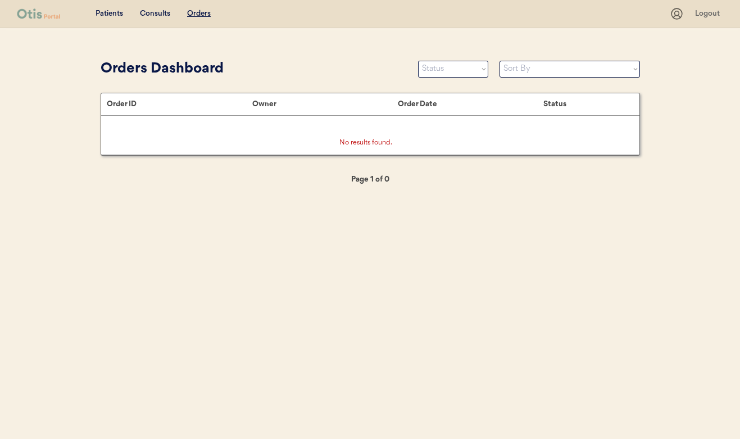
click at [151, 14] on div "Consults" at bounding box center [155, 13] width 30 height 11
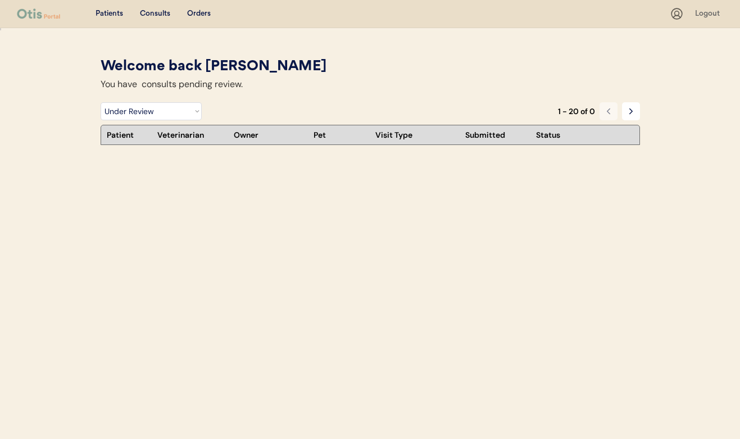
select select ""under_review""
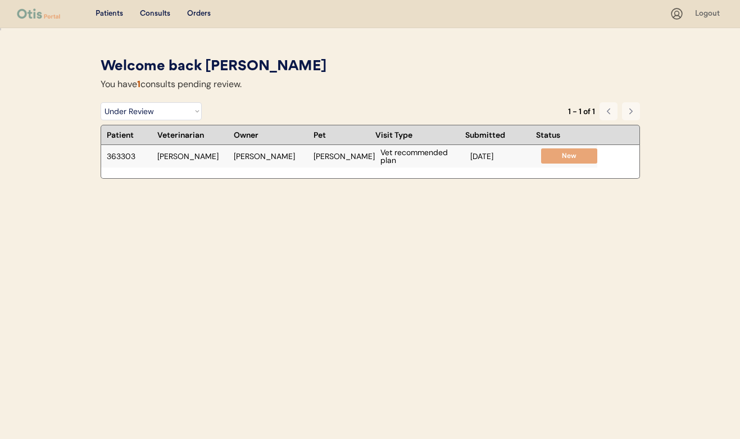
click at [277, 156] on div "[PERSON_NAME]" at bounding box center [271, 156] width 74 height 8
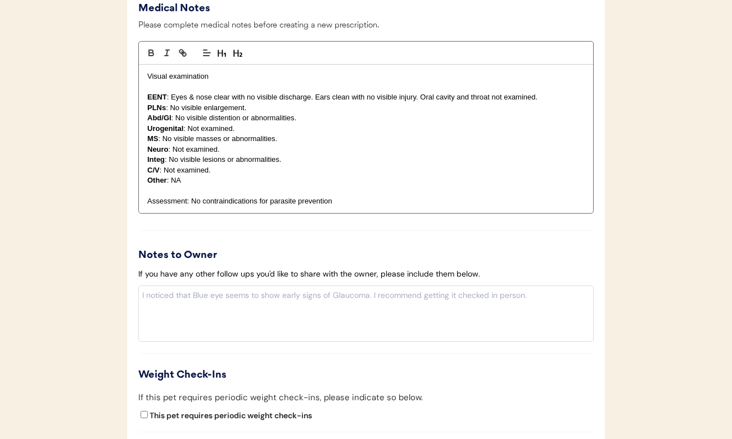
scroll to position [1073, 0]
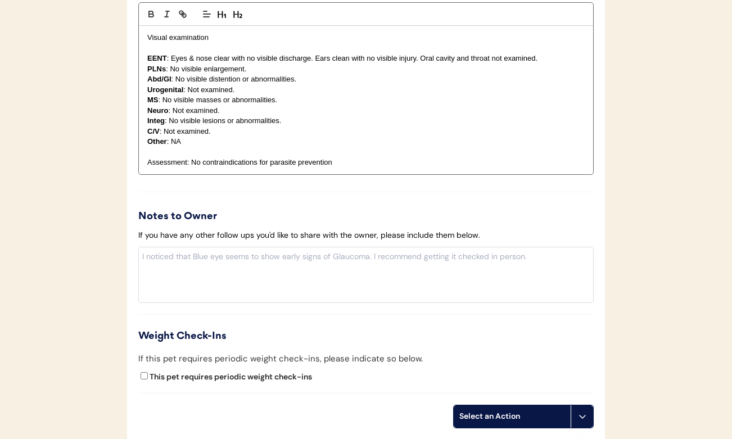
click at [498, 411] on div "Select an Action" at bounding box center [512, 416] width 106 height 11
click at [482, 411] on div "Select an Action" at bounding box center [512, 416] width 106 height 11
click at [487, 425] on div "Create a prescription" at bounding box center [509, 421] width 111 height 23
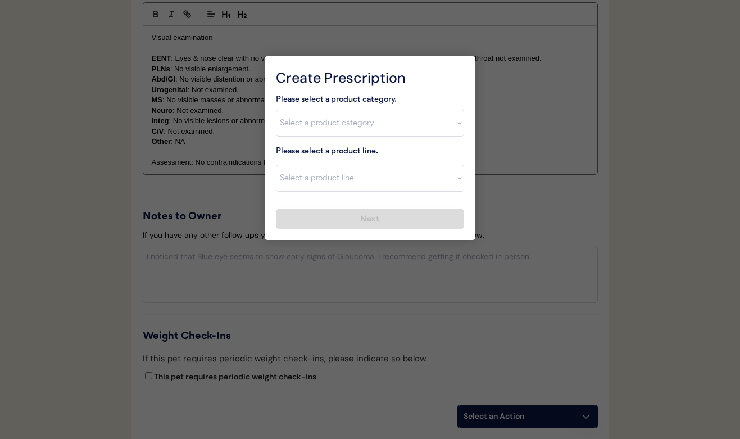
click at [381, 260] on div at bounding box center [370, 219] width 740 height 439
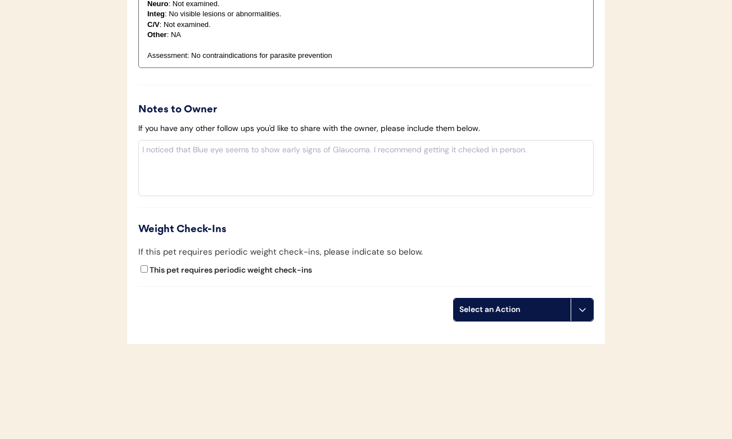
click at [468, 304] on div "Select an Action" at bounding box center [512, 309] width 106 height 11
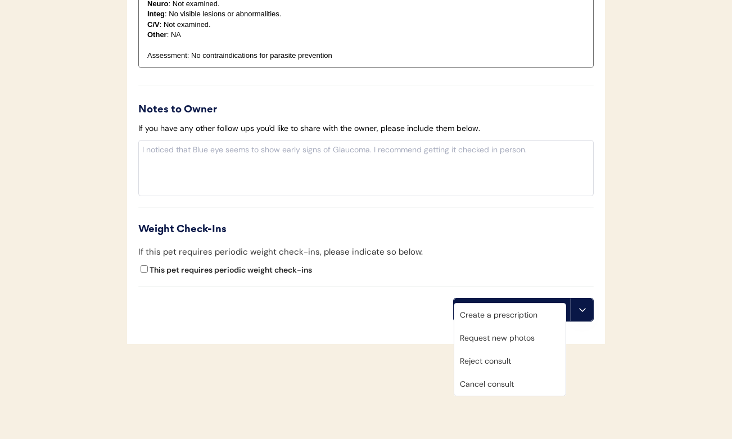
scroll to position [1179, 0]
click at [473, 314] on div "Create a prescription" at bounding box center [509, 315] width 111 height 23
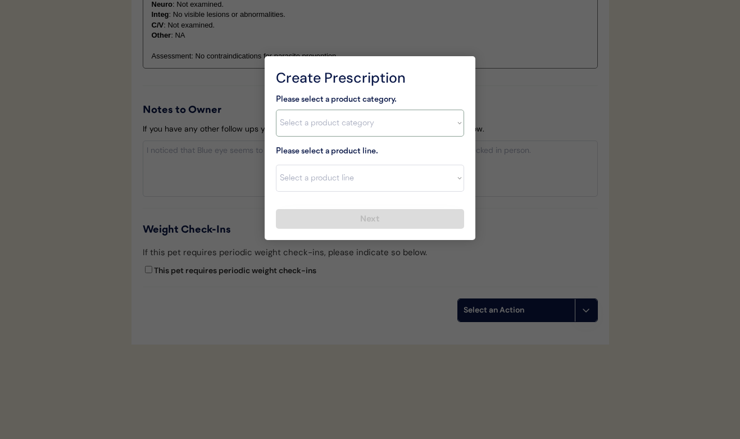
select select ""flea___tick""
select select ""NexGard""
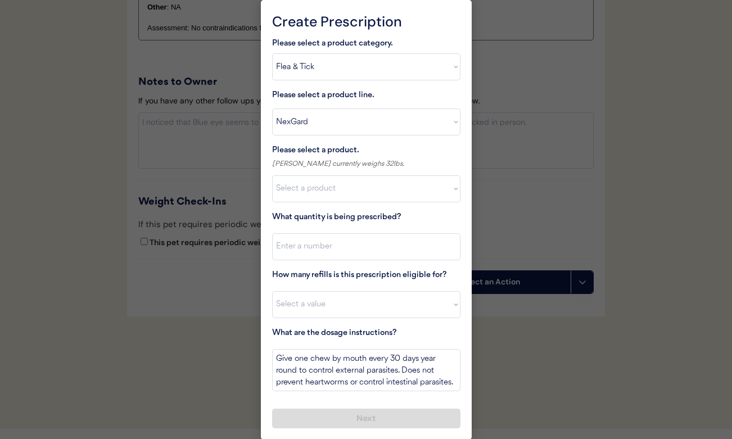
scroll to position [1207, 0]
select select ""1348695171700984260__LOOKUP__1670802168528x104437410217383500""
click at [311, 250] on input "input" at bounding box center [366, 247] width 188 height 27
type input "1"
select select "11"
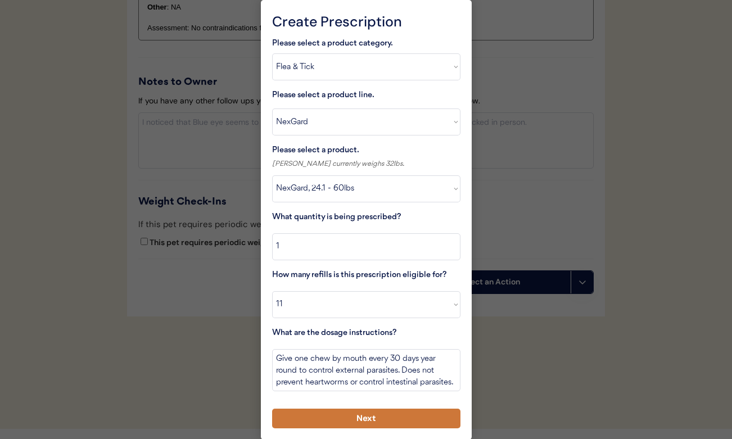
click at [332, 417] on button "Next" at bounding box center [366, 419] width 188 height 20
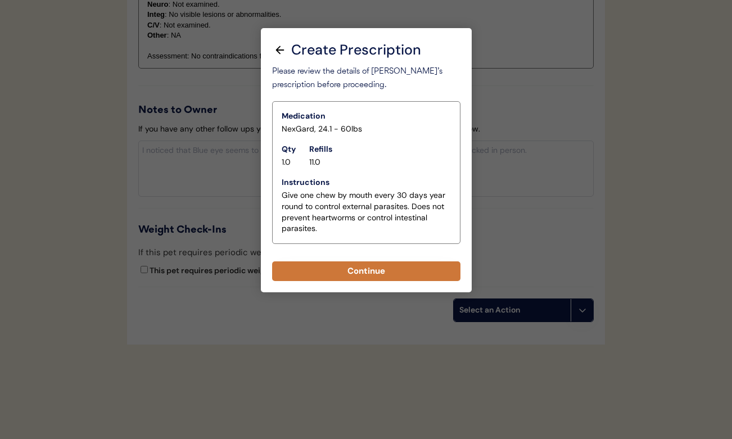
click at [352, 270] on button "Continue" at bounding box center [366, 271] width 188 height 20
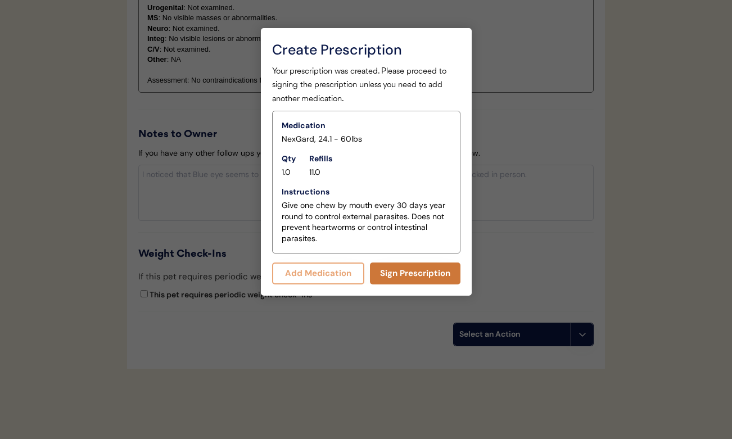
click at [397, 264] on button "Sign Prescription" at bounding box center [415, 273] width 90 height 22
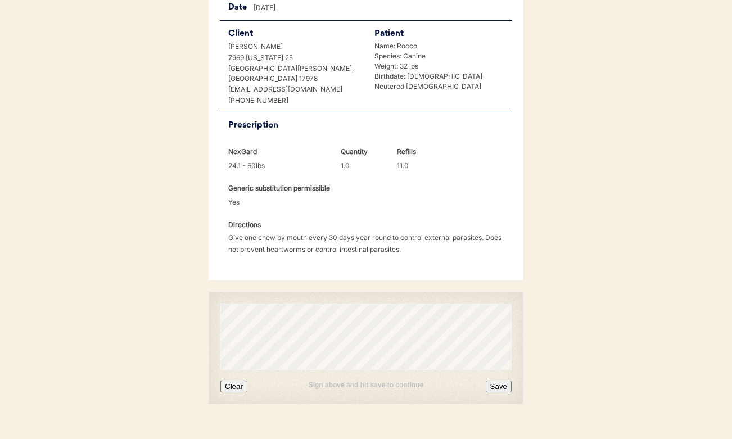
scroll to position [248, 0]
click at [235, 381] on button "Clear" at bounding box center [233, 387] width 27 height 12
click at [498, 381] on button "Save" at bounding box center [499, 387] width 26 height 12
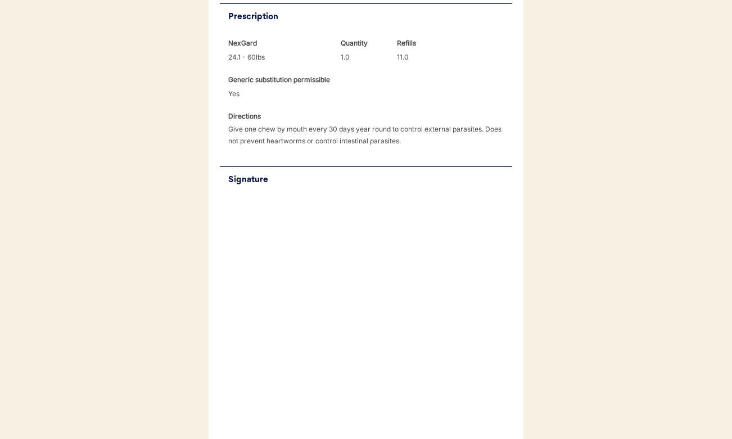
scroll to position [524, 0]
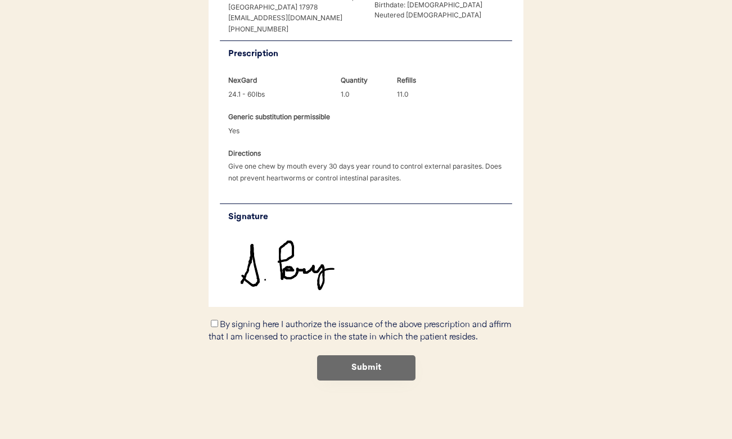
drag, startPoint x: 332, startPoint y: 287, endPoint x: 215, endPoint y: 323, distance: 122.3
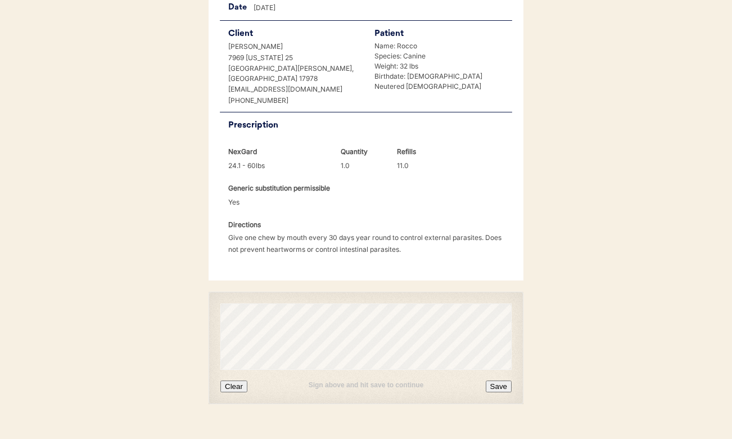
scroll to position [248, 0]
click at [242, 381] on button "Clear" at bounding box center [233, 387] width 27 height 12
click at [497, 381] on button "Save" at bounding box center [499, 387] width 26 height 12
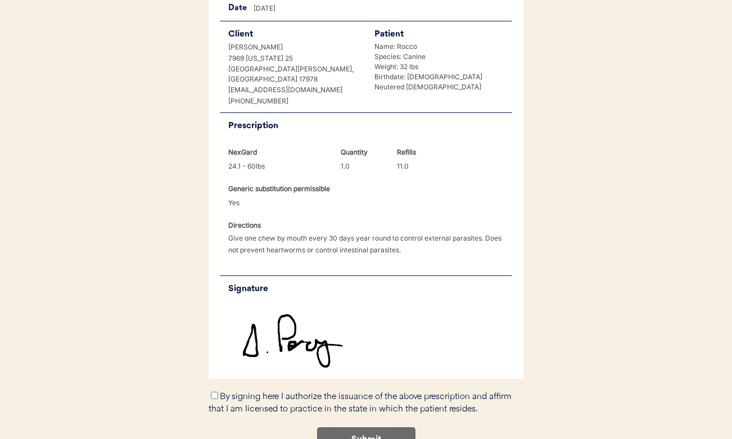
click at [212, 392] on input "By signing here I authorize the issuance of the above prescription and affirm t…" at bounding box center [214, 395] width 7 height 7
checkbox input "true"
click at [351, 427] on button "Submit" at bounding box center [366, 439] width 98 height 25
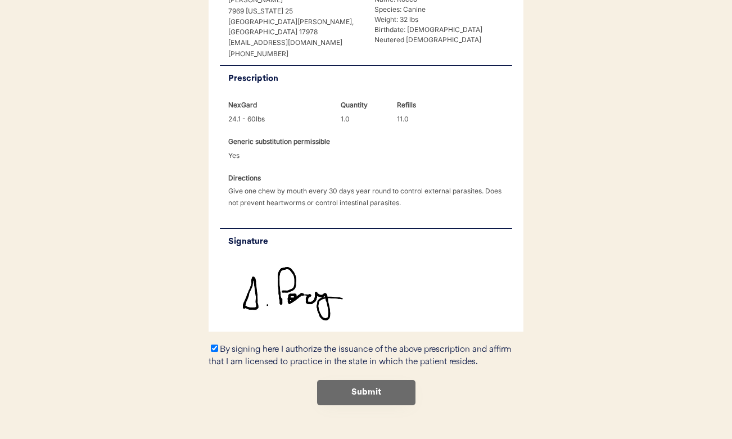
scroll to position [295, 0]
click at [330, 381] on button "Submit" at bounding box center [366, 393] width 98 height 25
click at [358, 381] on button "Submit" at bounding box center [366, 393] width 98 height 25
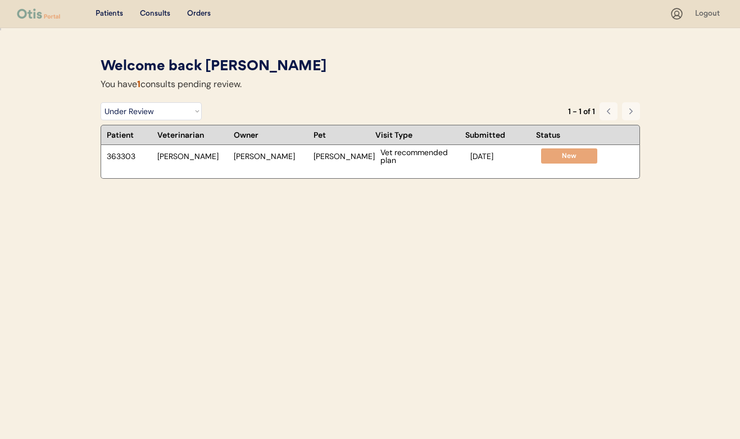
select select ""under_review""
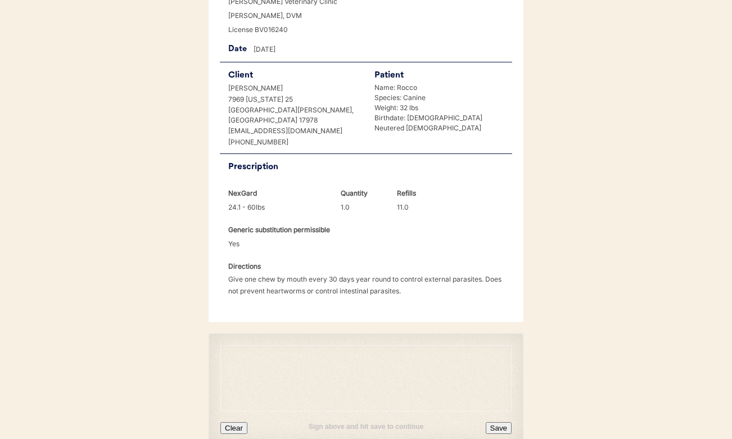
scroll to position [209, 0]
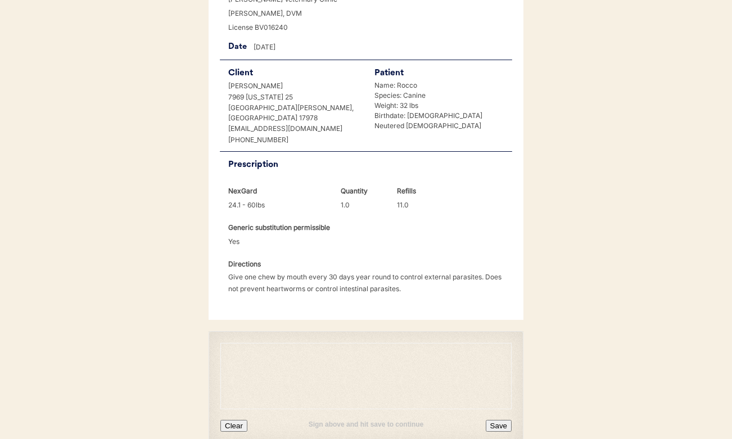
click at [235, 409] on div "Sign above and hit save to continue Clear Save" at bounding box center [365, 420] width 291 height 22
click at [233, 420] on button "Clear" at bounding box center [233, 426] width 27 height 12
click at [238, 420] on button "Clear" at bounding box center [233, 426] width 27 height 12
click at [496, 420] on button "Save" at bounding box center [499, 426] width 26 height 12
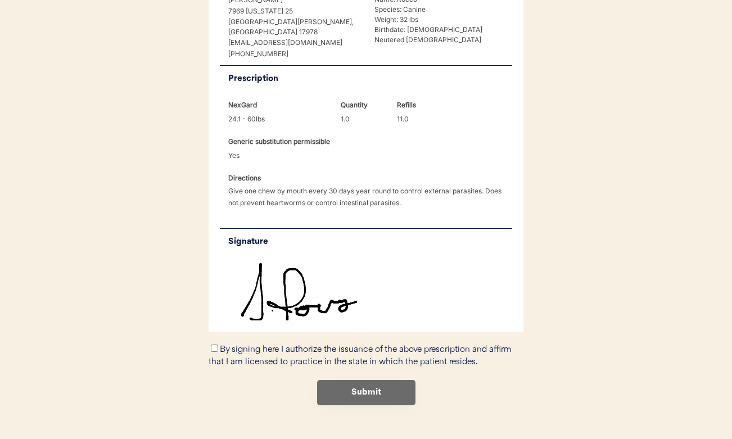
scroll to position [295, 0]
click at [214, 345] on input "By signing here I authorize the issuance of the above prescription and affirm t…" at bounding box center [214, 348] width 7 height 7
checkbox input "true"
click at [377, 381] on button "Submit" at bounding box center [366, 393] width 98 height 25
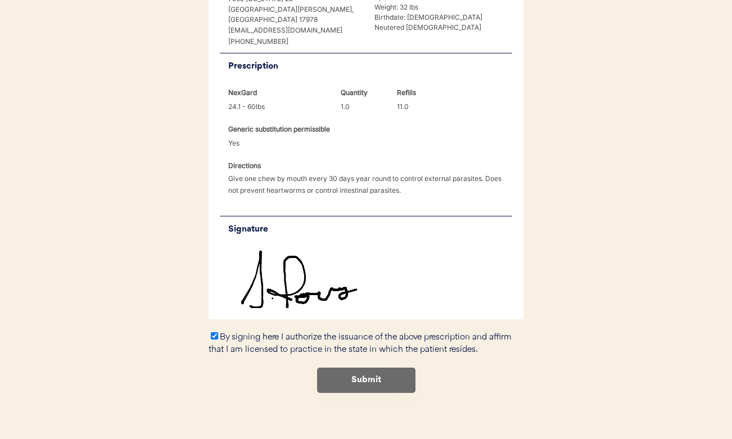
scroll to position [306, 0]
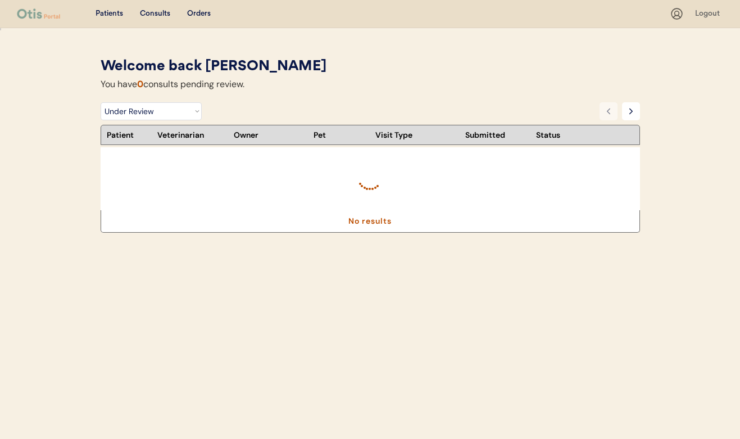
select select ""under_review""
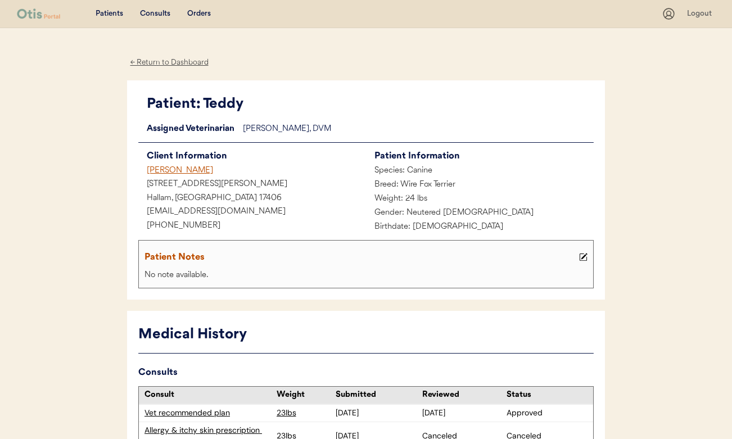
click at [193, 10] on div "Orders" at bounding box center [199, 13] width 24 height 11
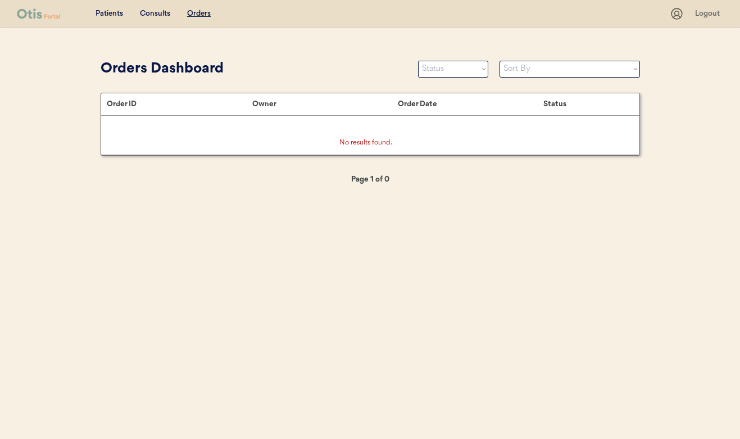
click at [153, 12] on div "Consults" at bounding box center [155, 13] width 30 height 11
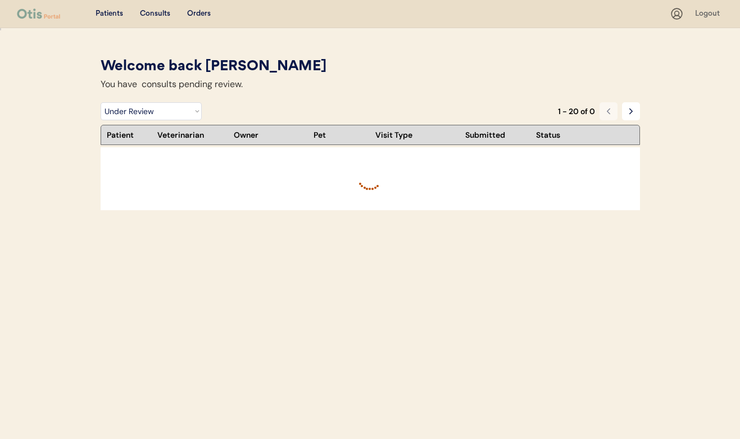
select select ""under_review""
